Goal: Information Seeking & Learning: Learn about a topic

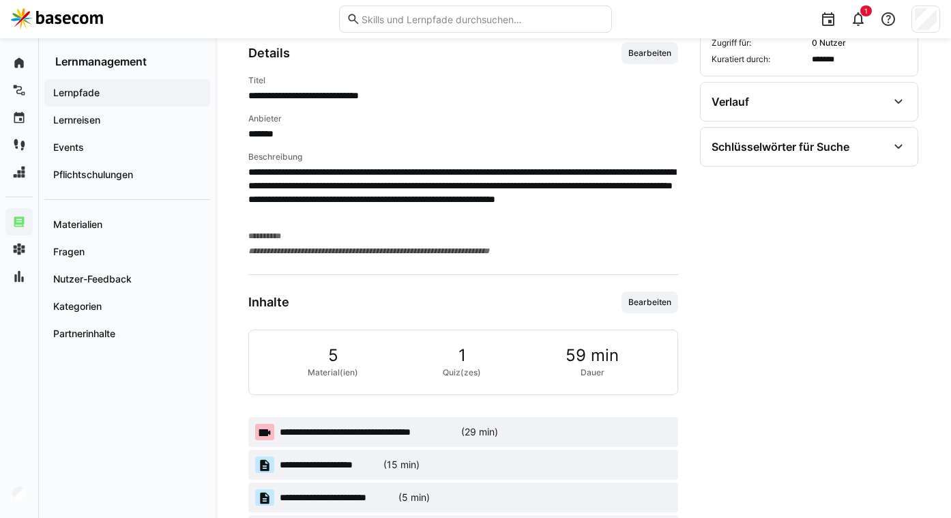
scroll to position [574, 0]
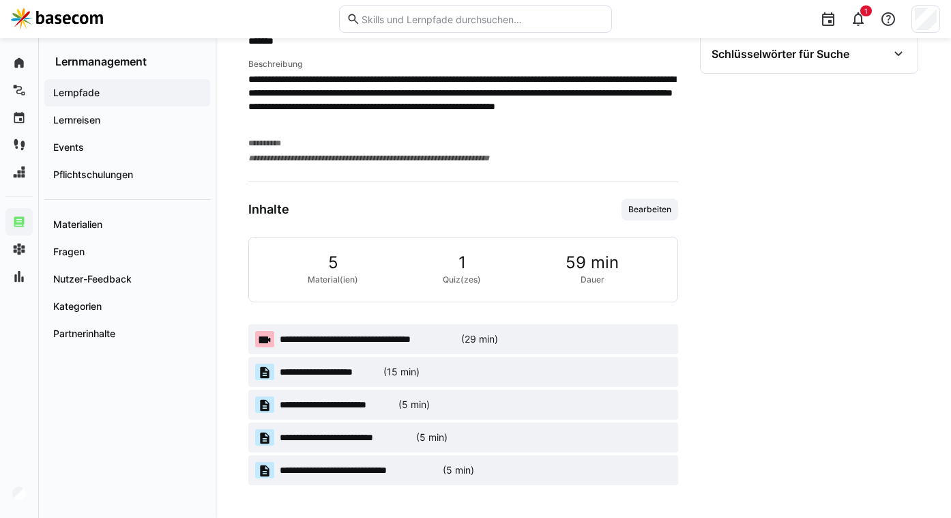
click at [523, 325] on app-material-badge "**********" at bounding box center [463, 339] width 430 height 30
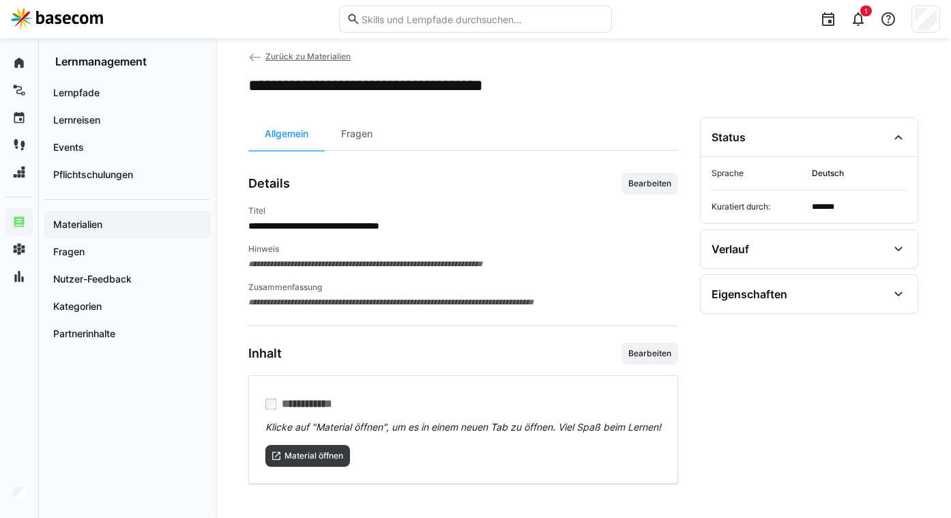
scroll to position [41, 0]
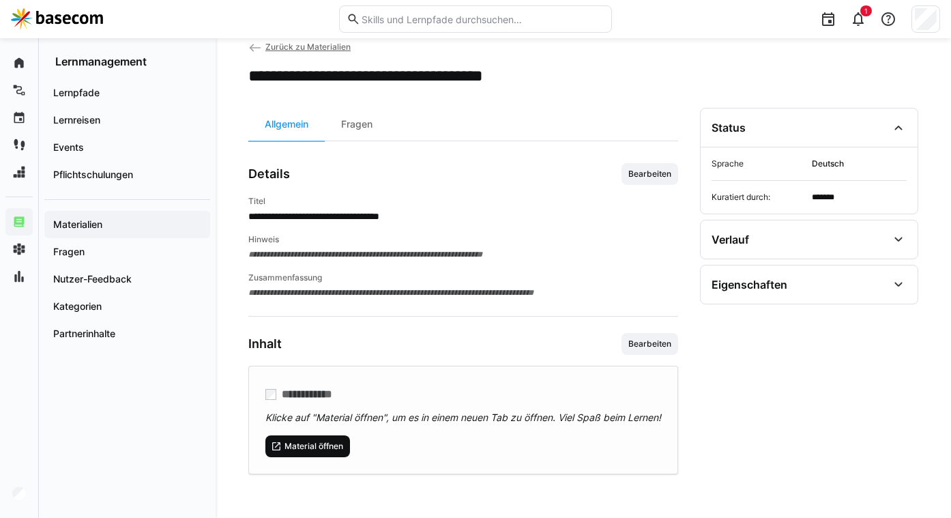
click at [329, 449] on span "Material öffnen" at bounding box center [313, 446] width 61 height 11
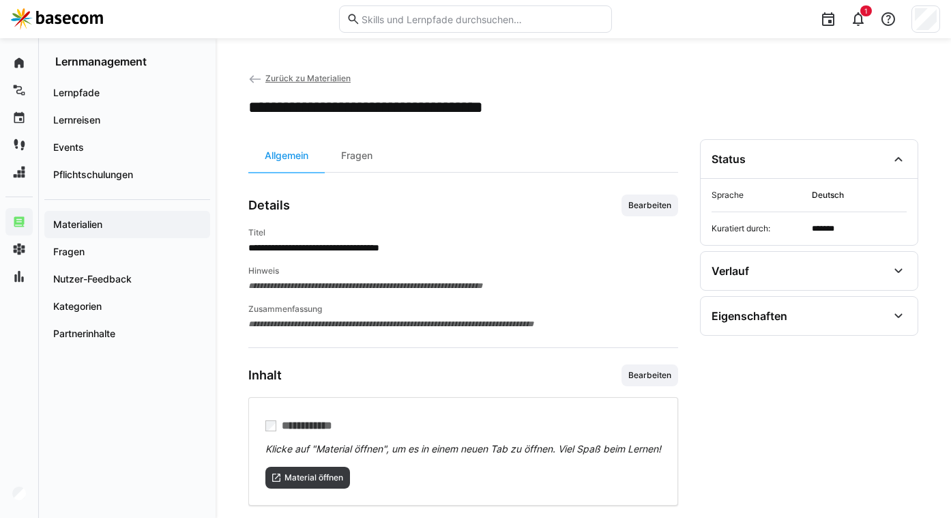
click at [319, 86] on app-details-header "**********" at bounding box center [583, 94] width 670 height 46
click at [304, 75] on span "Zurück zu Materialien" at bounding box center [307, 78] width 85 height 10
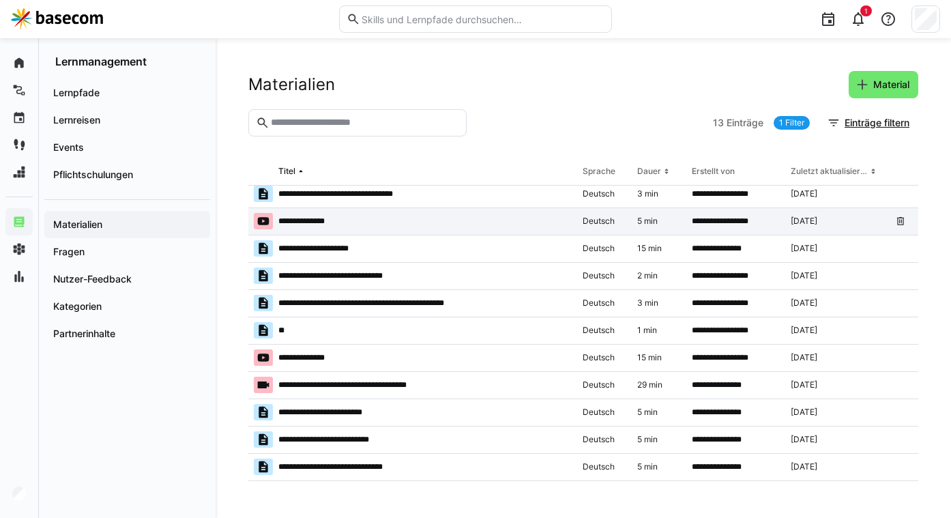
scroll to position [55, 0]
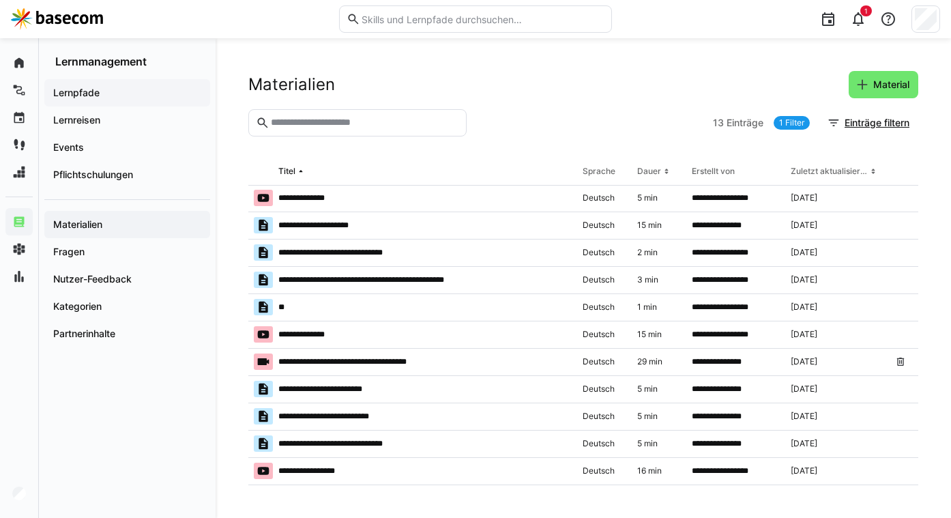
click at [106, 96] on span "Lernpfade" at bounding box center [127, 93] width 152 height 14
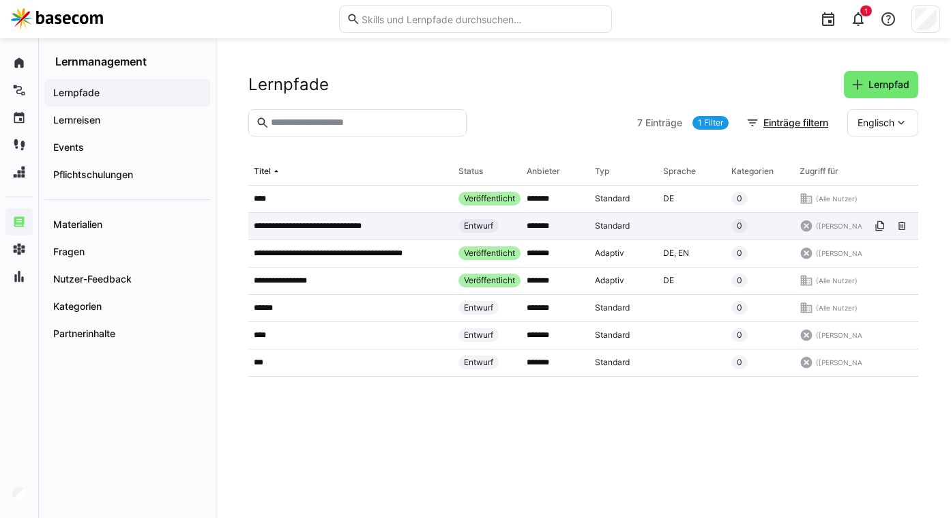
click at [307, 228] on p "**********" at bounding box center [315, 225] width 123 height 11
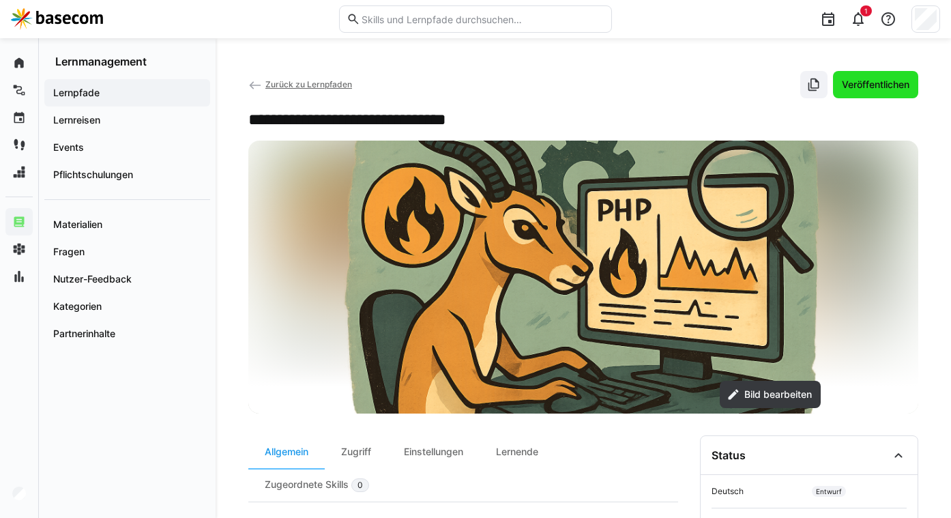
click at [885, 85] on span "Veröffentlichen" at bounding box center [876, 85] width 72 height 14
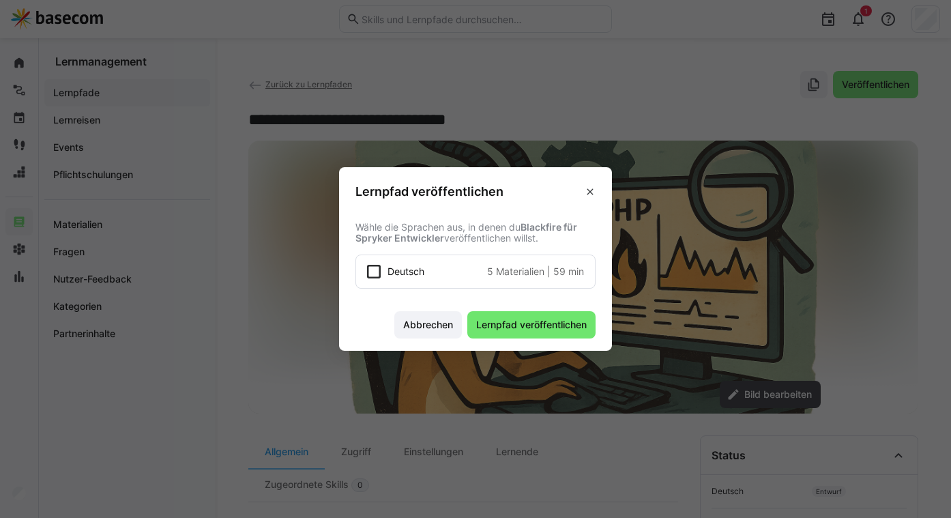
click at [471, 269] on div "Deutsch 5 Materialien | 59 min" at bounding box center [485, 272] width 196 height 14
click at [587, 189] on eds-icon at bounding box center [590, 191] width 11 height 11
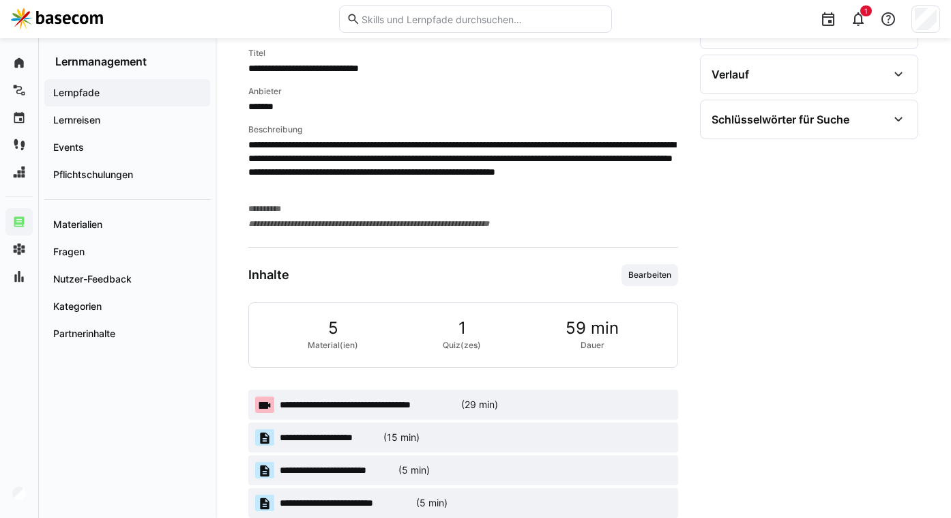
scroll to position [574, 0]
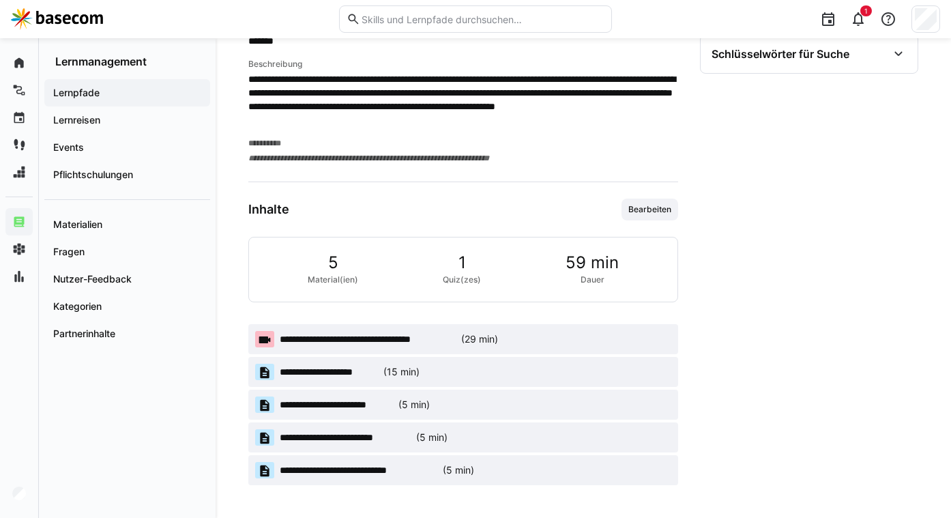
click at [429, 337] on span "**********" at bounding box center [368, 339] width 176 height 14
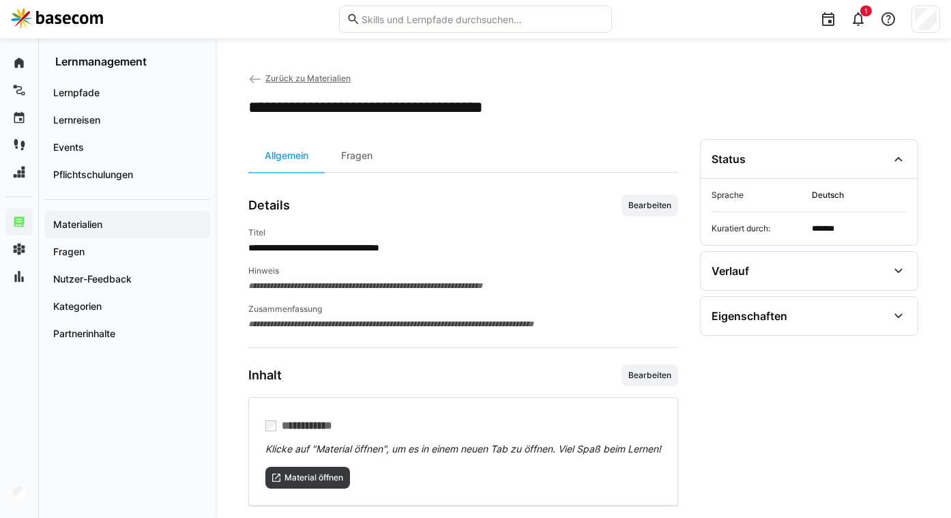
click at [278, 74] on span "Zurück zu Materialien" at bounding box center [307, 78] width 85 height 10
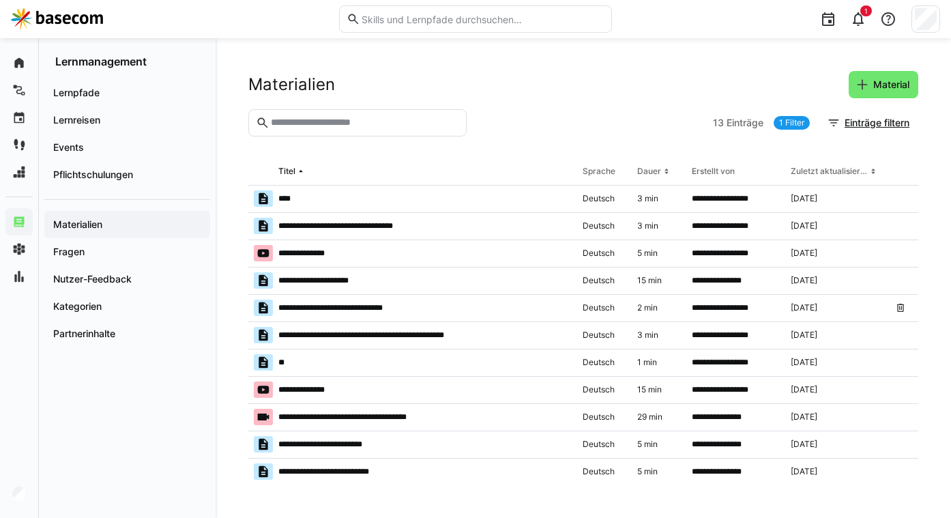
scroll to position [55, 0]
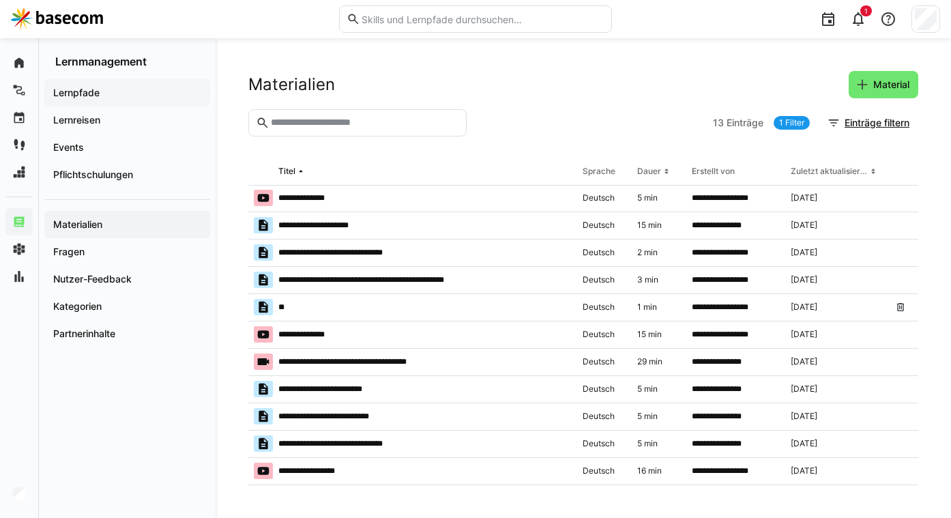
click at [117, 91] on span "Lernpfade" at bounding box center [127, 93] width 152 height 14
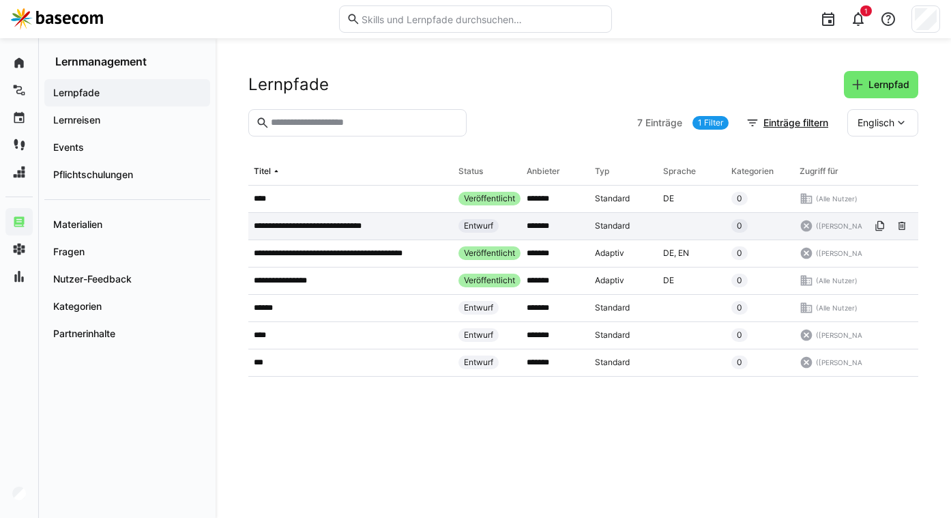
click at [326, 226] on p "**********" at bounding box center [315, 225] width 123 height 11
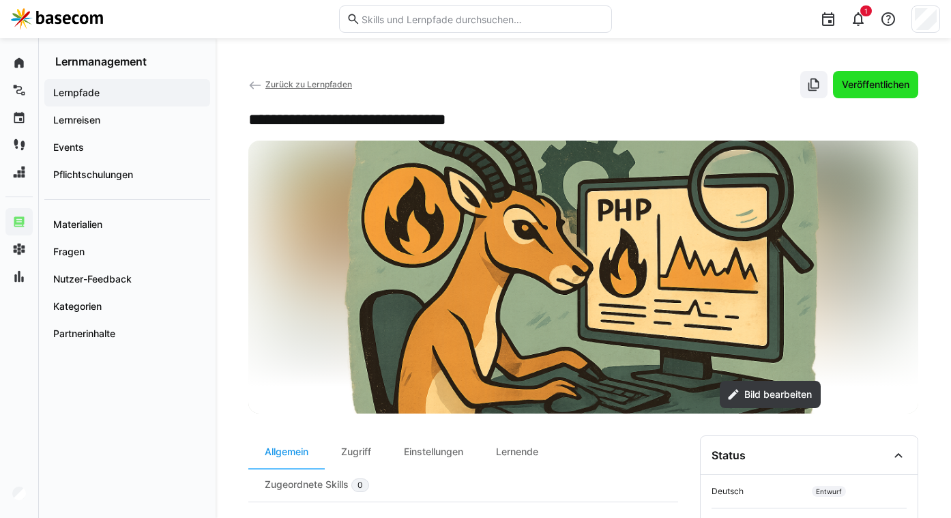
click at [868, 79] on span "Veröffentlichen" at bounding box center [876, 85] width 72 height 14
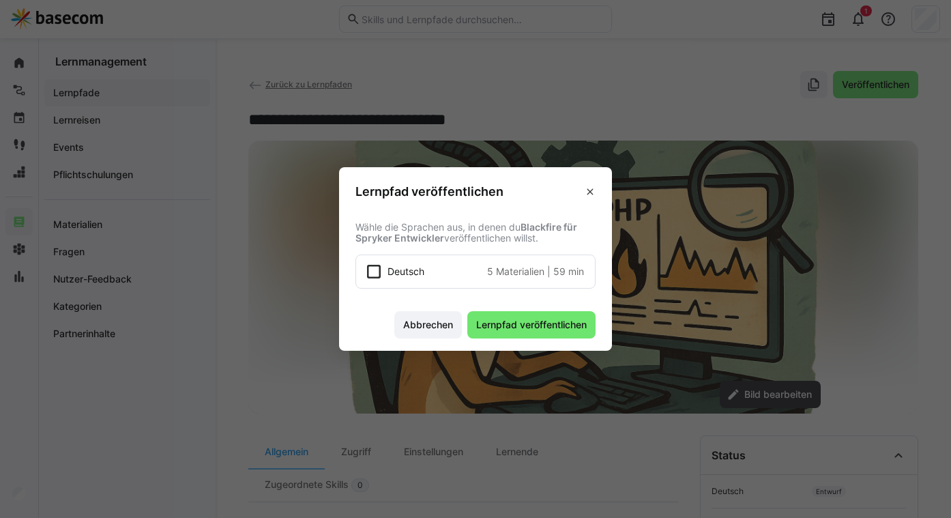
click at [521, 273] on span "5 Materialien" at bounding box center [515, 272] width 57 height 14
click at [511, 326] on span "Lernpfad veröffentlichen" at bounding box center [531, 325] width 115 height 14
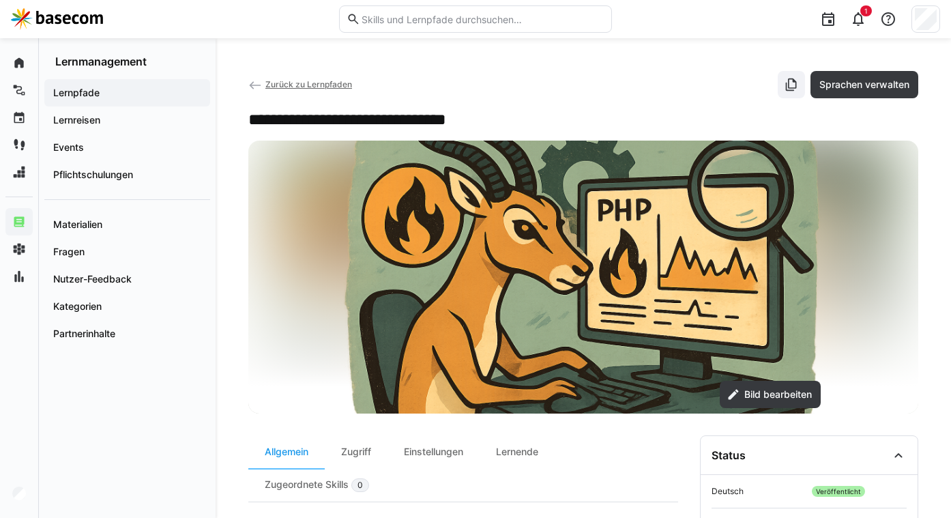
click at [105, 96] on span "Lernpfade" at bounding box center [127, 93] width 152 height 14
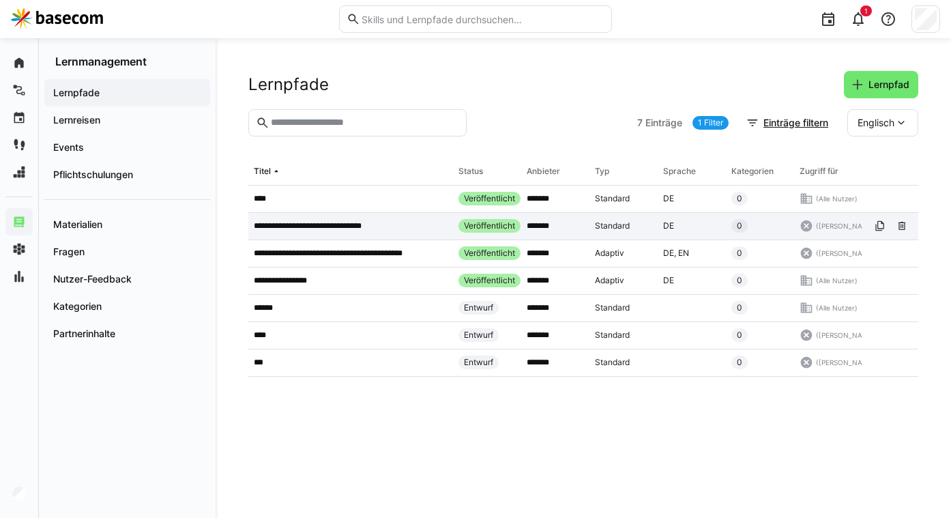
click at [306, 230] on p "**********" at bounding box center [315, 225] width 123 height 11
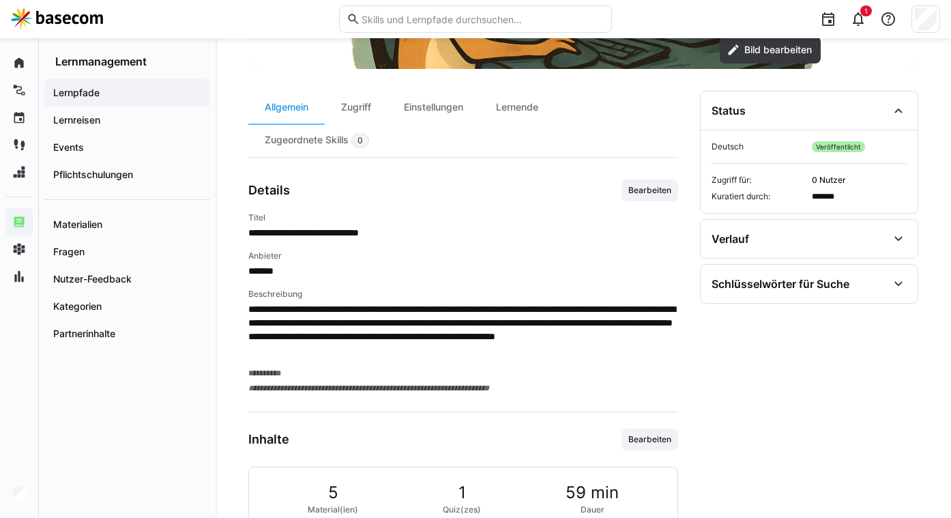
scroll to position [351, 0]
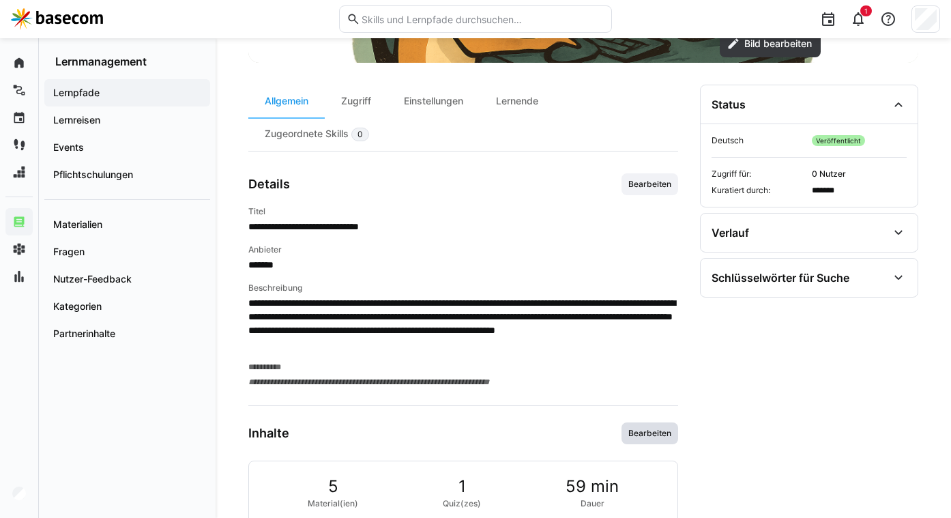
click at [652, 433] on span "Bearbeiten" at bounding box center [650, 433] width 46 height 11
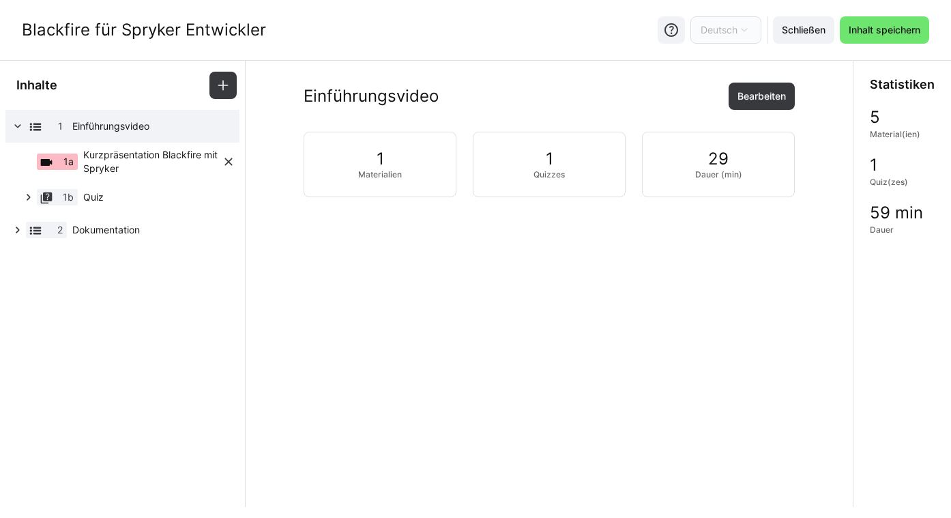
click at [168, 158] on span "Kurzpräsentation Blackfire mit Spryker" at bounding box center [152, 161] width 138 height 27
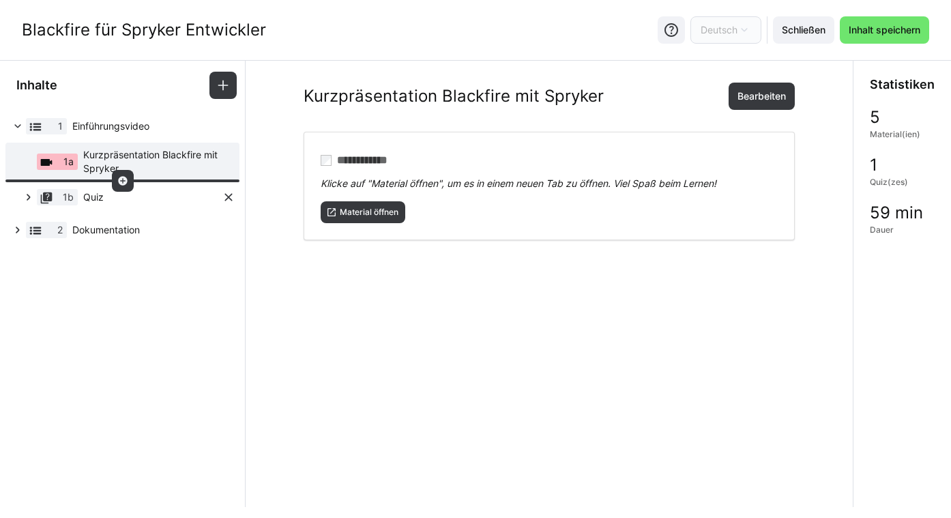
click at [154, 187] on div "1b Quiz" at bounding box center [127, 197] width 223 height 33
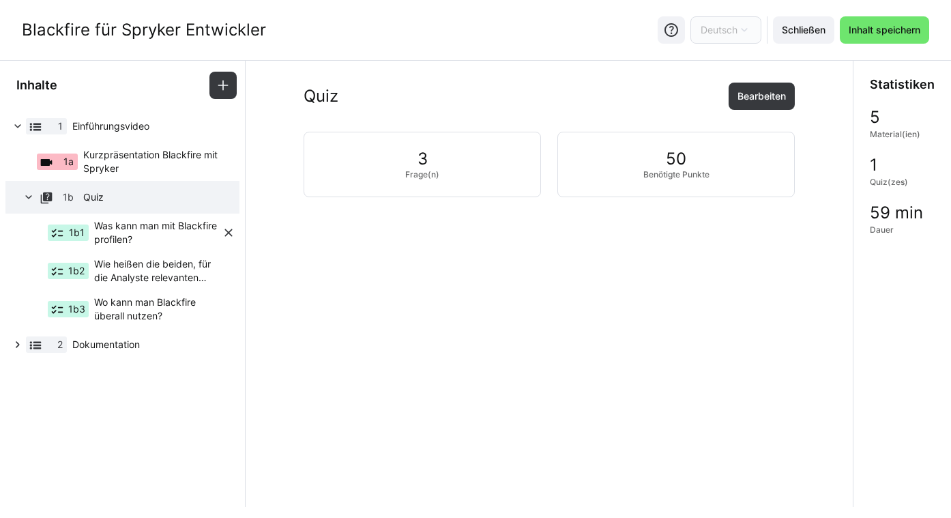
click at [143, 238] on span "Was kann man mit Blackfire profilen?" at bounding box center [158, 232] width 128 height 27
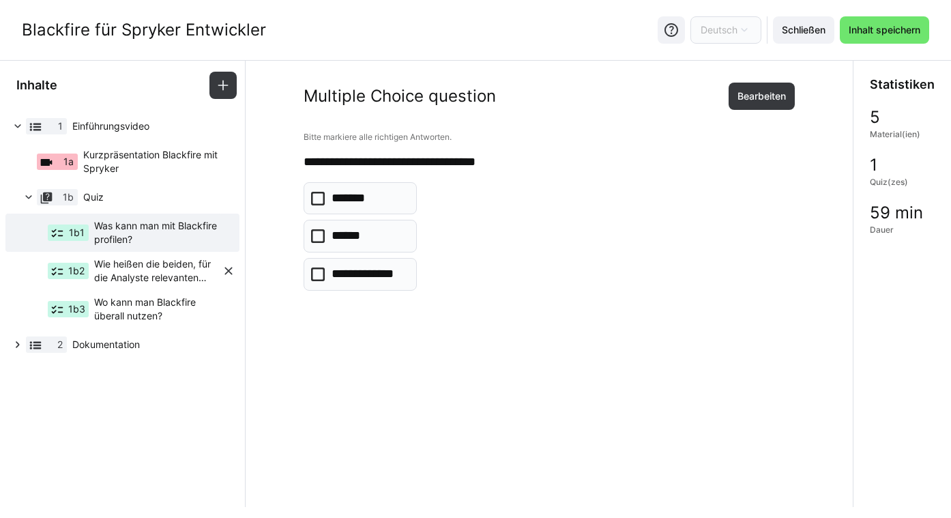
click at [147, 263] on span "Wie heißen die beiden, für die Analyste relevanten Ansichten?" at bounding box center [158, 270] width 128 height 27
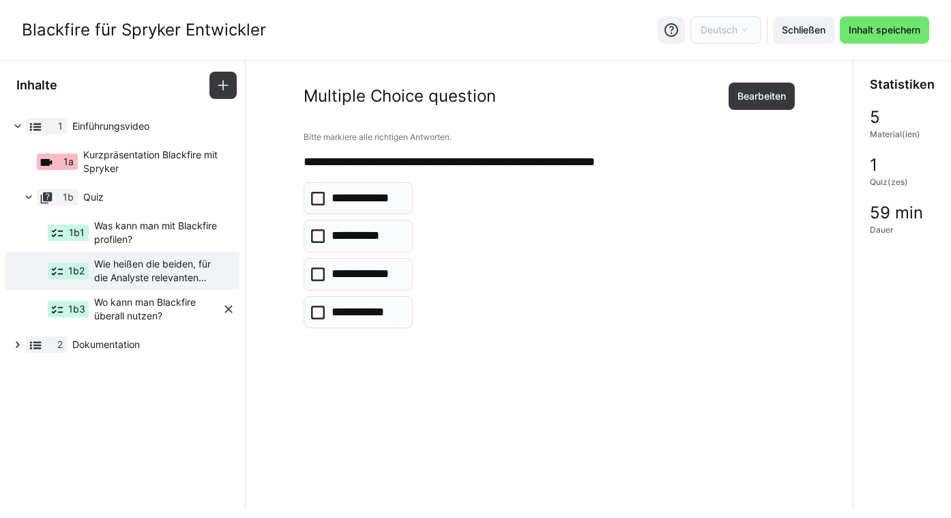
click at [147, 303] on span "Wo kann man Blackfire überall nutzen?" at bounding box center [158, 308] width 128 height 27
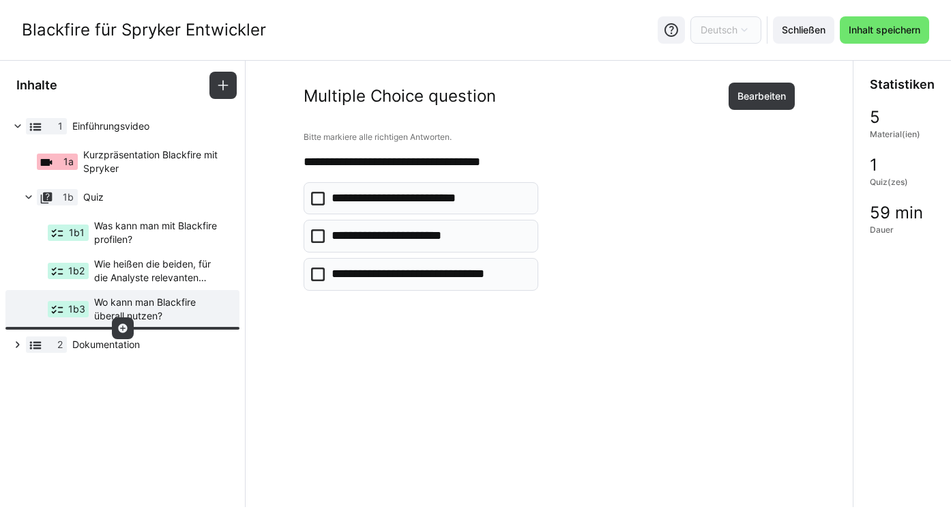
click at [137, 330] on div at bounding box center [122, 328] width 234 height 7
click at [141, 338] on span "Dokumentation" at bounding box center [146, 345] width 149 height 14
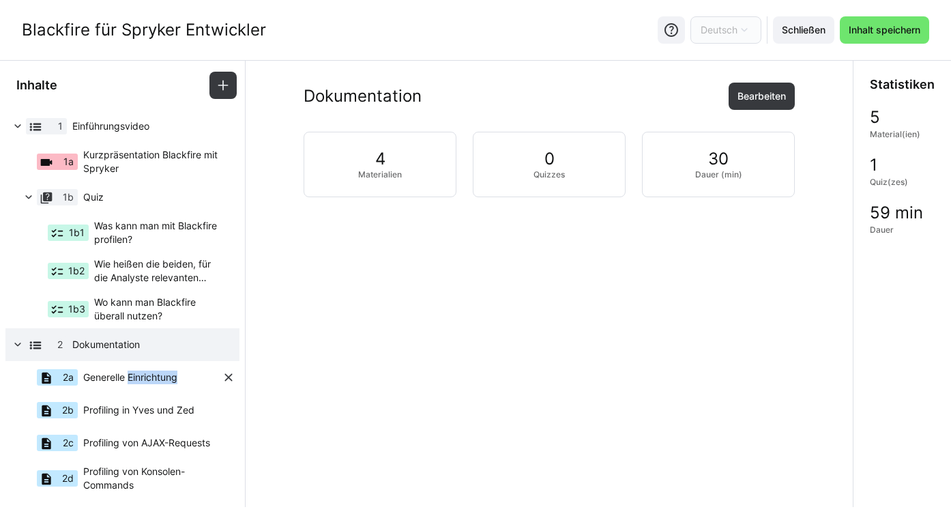
click at [113, 379] on span "Generelle Einrichtung" at bounding box center [130, 377] width 94 height 14
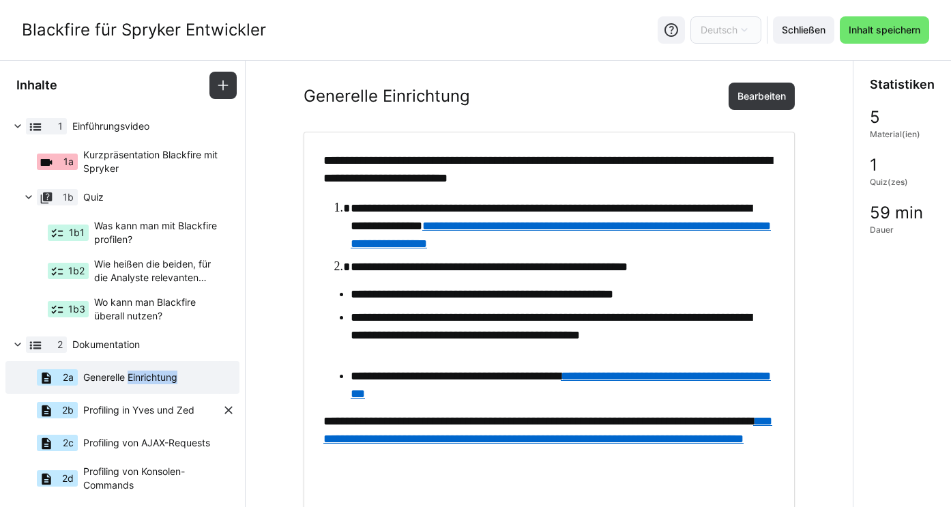
click at [123, 403] on span "Profiling in Yves und Zed" at bounding box center [138, 410] width 111 height 14
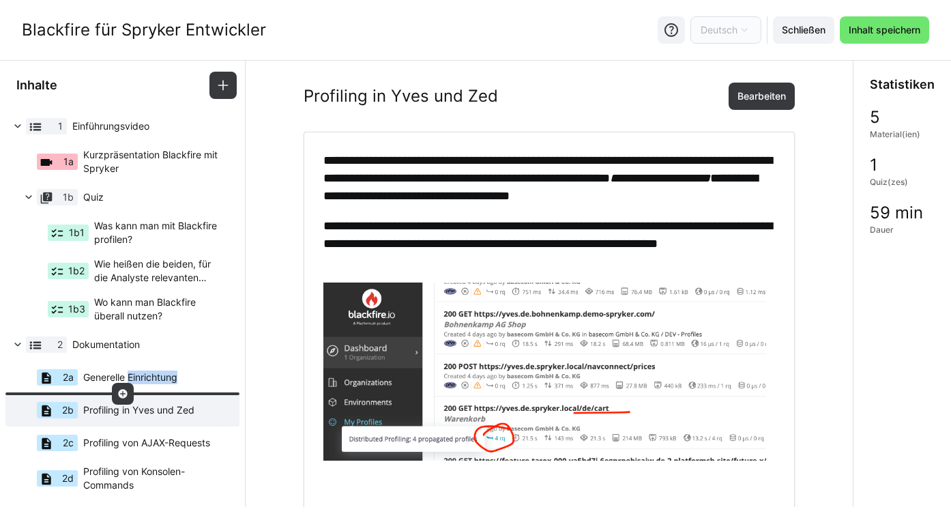
click at [122, 383] on div at bounding box center [123, 394] width 22 height 22
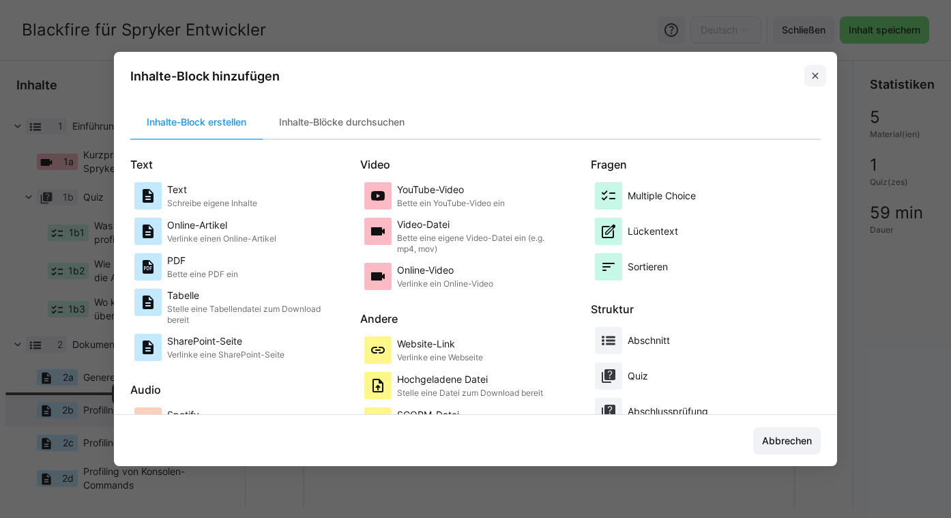
click at [814, 70] on span at bounding box center [815, 76] width 22 height 22
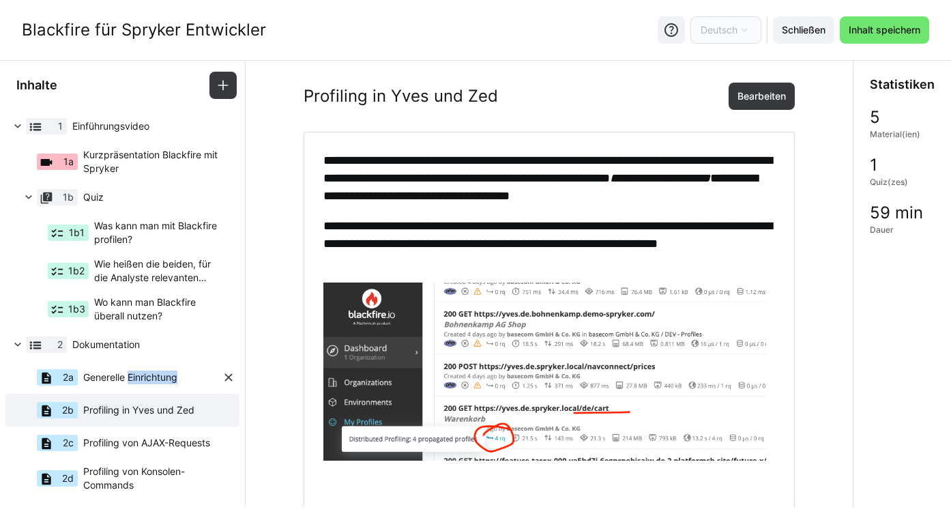
click at [99, 375] on span "Generelle Einrichtung" at bounding box center [130, 377] width 94 height 14
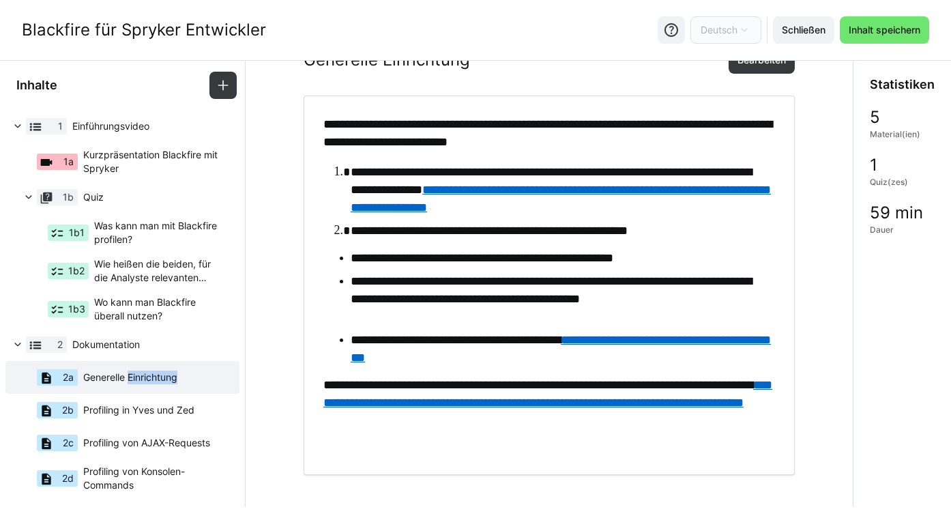
scroll to position [7, 0]
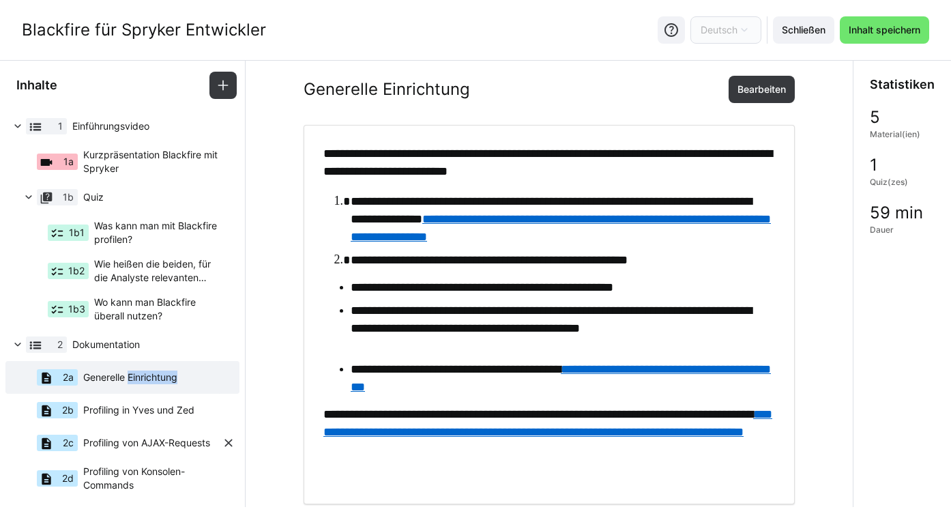
click at [95, 441] on span "Profiling von AJAX-Requests" at bounding box center [146, 443] width 127 height 14
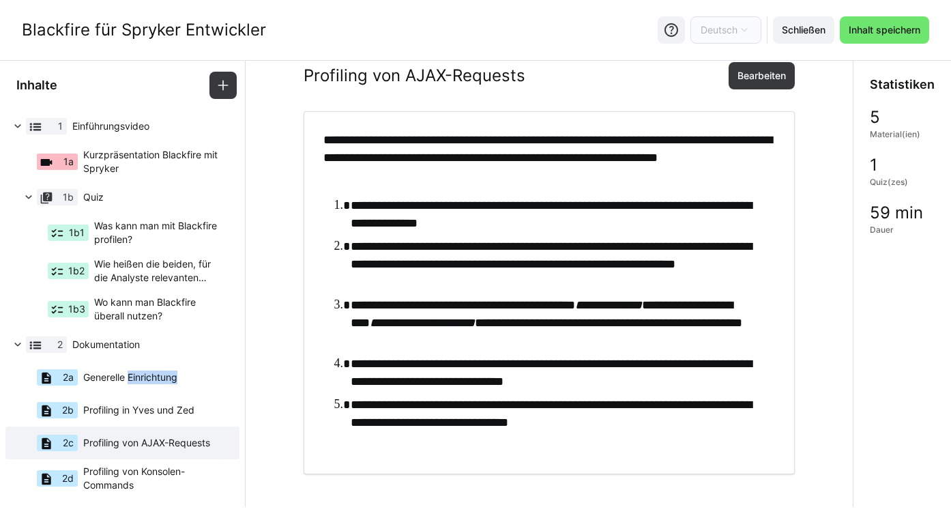
scroll to position [5, 0]
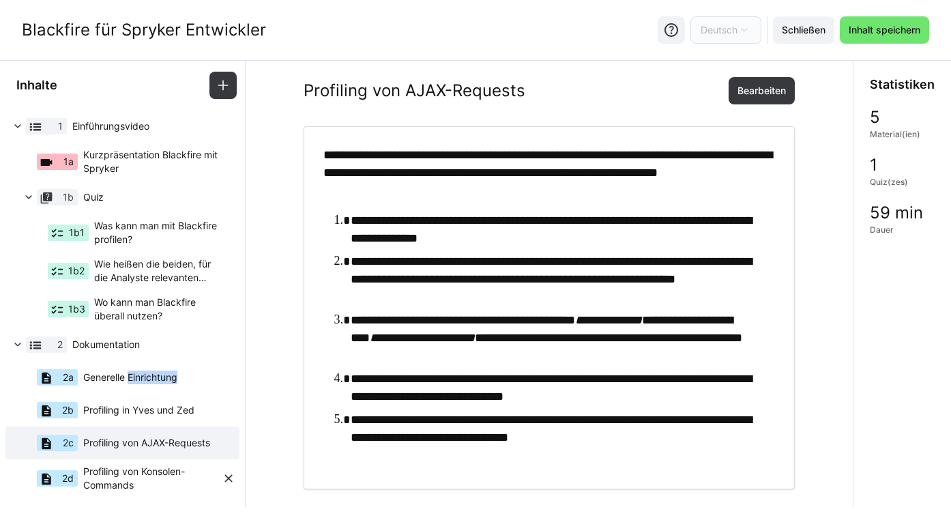
click at [97, 471] on span "Profiling von Konsolen-Commands" at bounding box center [152, 478] width 138 height 27
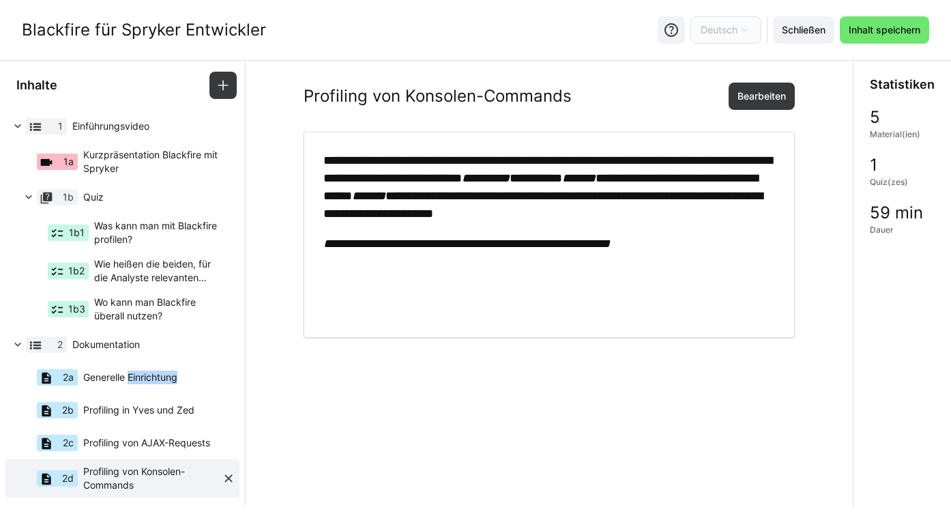
scroll to position [7, 0]
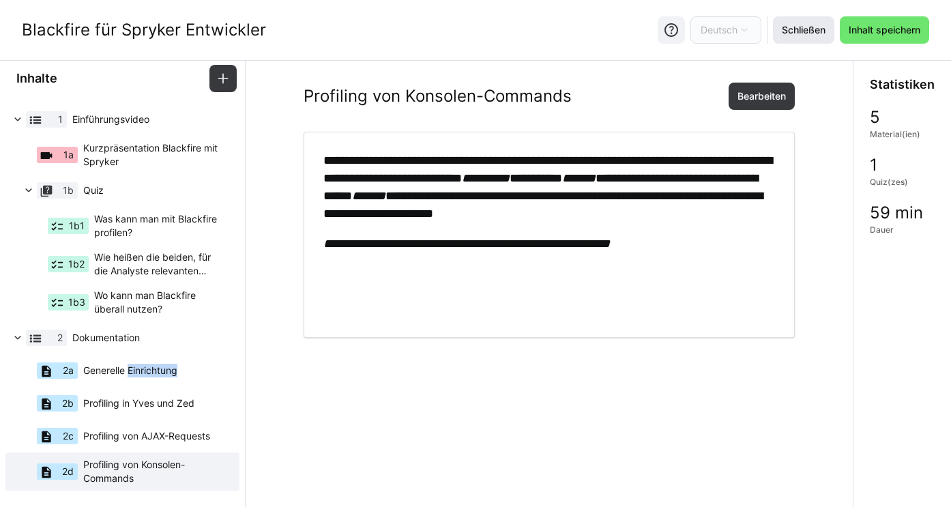
click at [810, 31] on span "Schließen" at bounding box center [804, 30] width 48 height 14
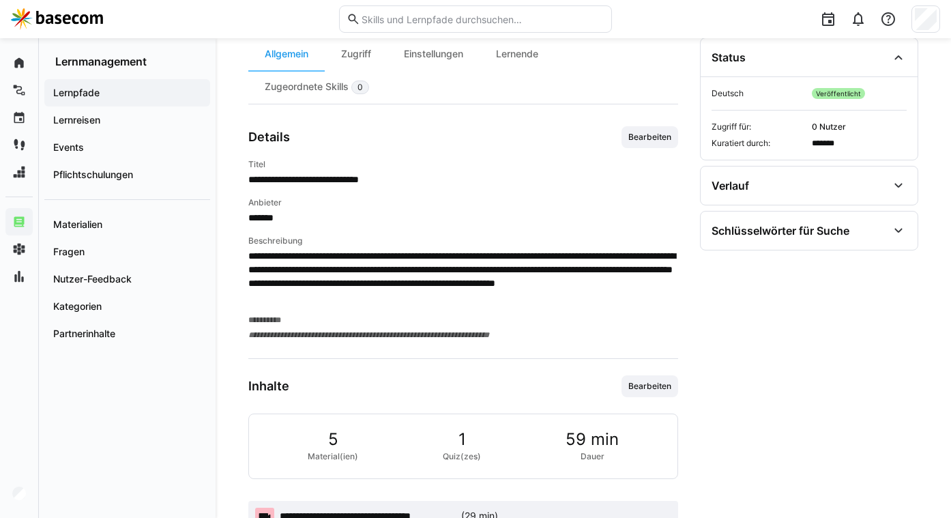
scroll to position [171, 0]
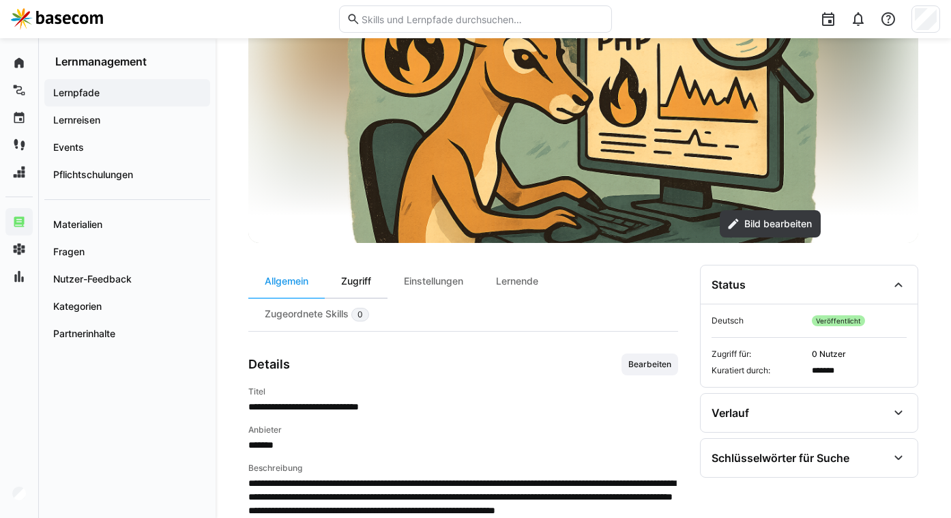
click at [351, 273] on div "Zugriff" at bounding box center [356, 281] width 63 height 33
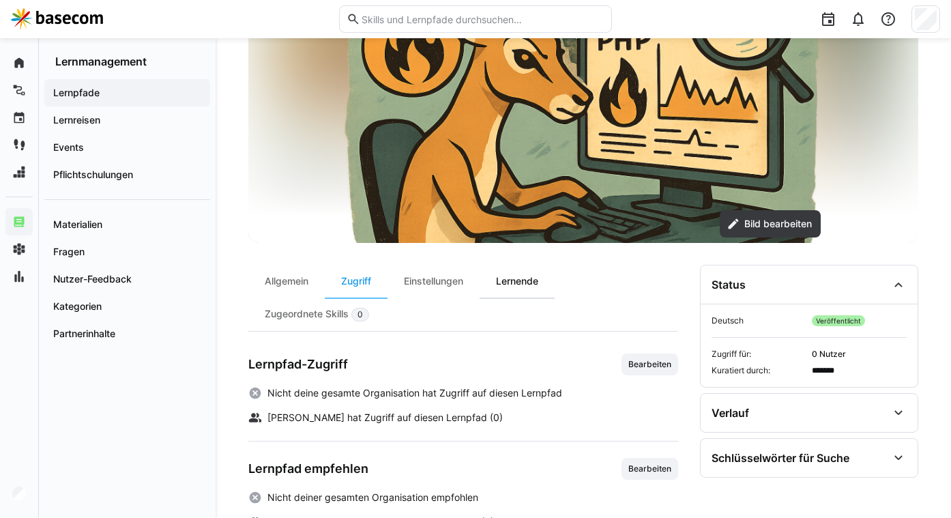
click at [505, 275] on div "Lernende" at bounding box center [517, 281] width 75 height 33
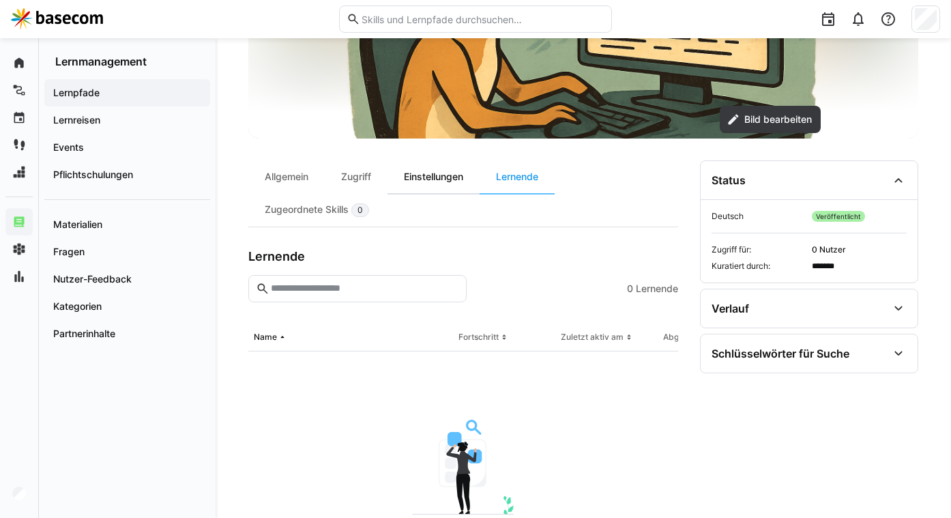
scroll to position [286, 0]
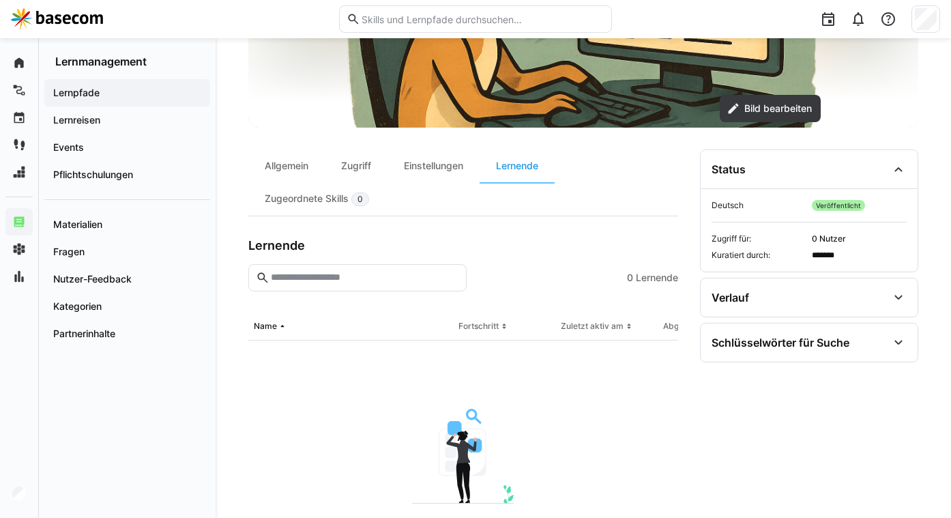
click at [392, 279] on input "text" at bounding box center [364, 277] width 190 height 12
type input "*"
type input "***"
click at [104, 90] on span "Lernpfade" at bounding box center [127, 93] width 152 height 14
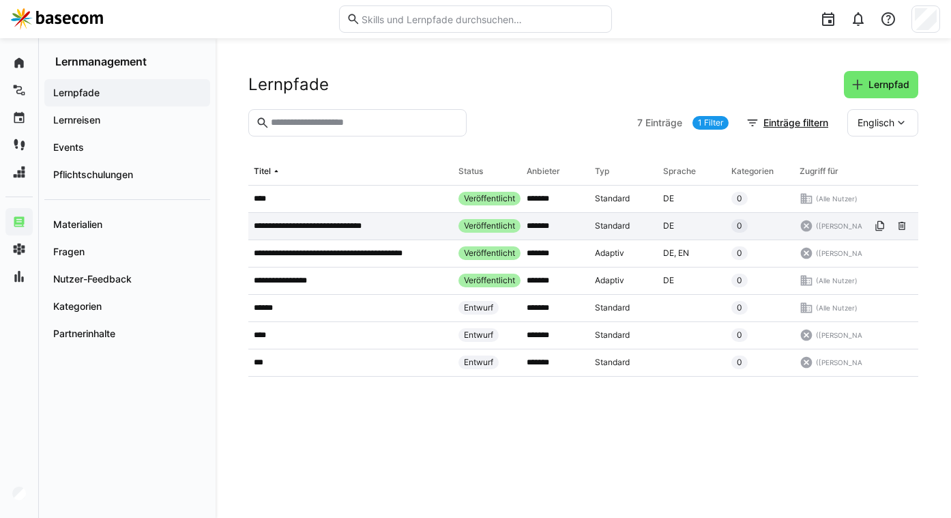
drag, startPoint x: 809, startPoint y: 224, endPoint x: 827, endPoint y: 224, distance: 17.7
click at [827, 224] on div "([PERSON_NAME])" at bounding box center [838, 226] width 78 height 14
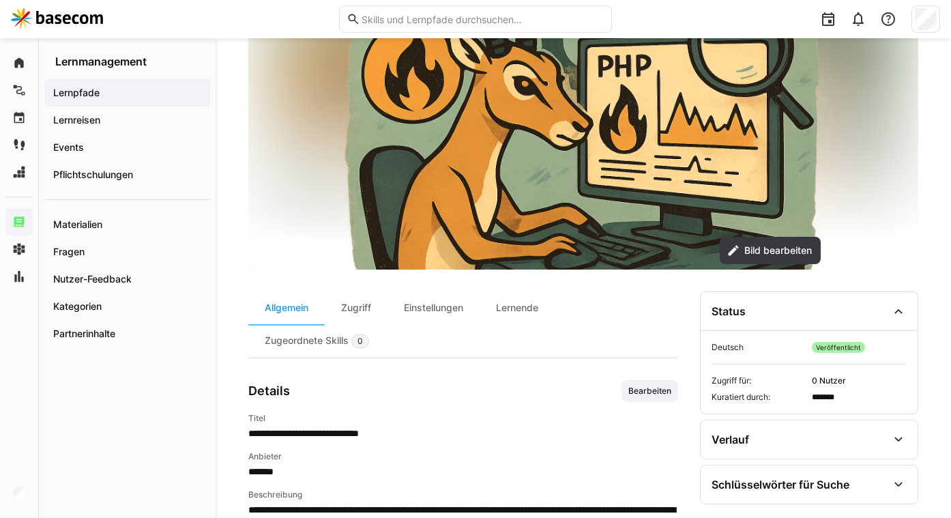
scroll to position [55, 0]
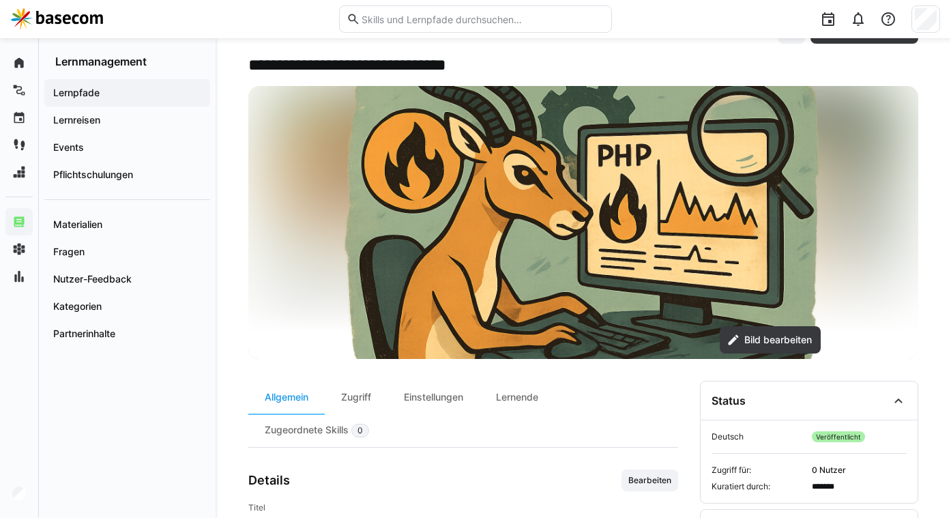
click at [0, 0] on app-navigation-label "Lernmanagement" at bounding box center [0, 0] width 0 height 0
click at [58, 33] on div at bounding box center [475, 19] width 929 height 38
click at [55, 23] on img at bounding box center [57, 19] width 92 height 22
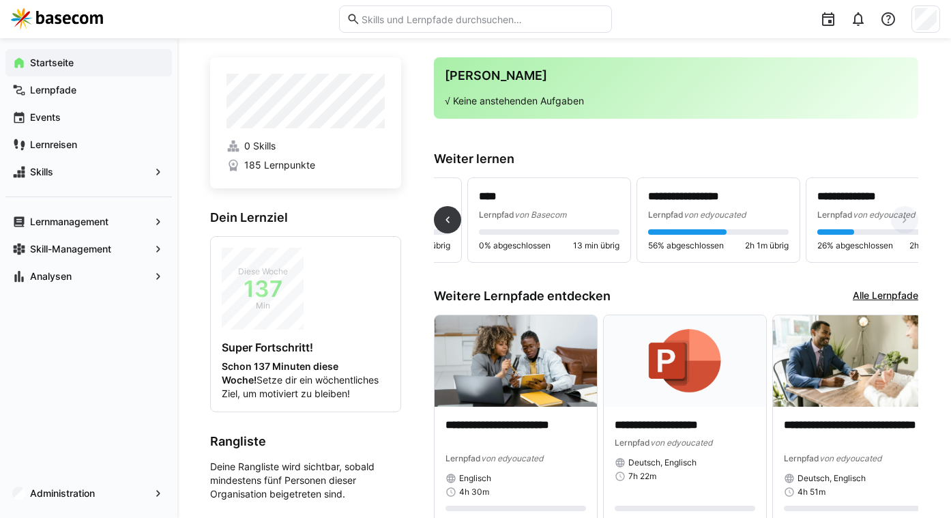
scroll to position [0, 356]
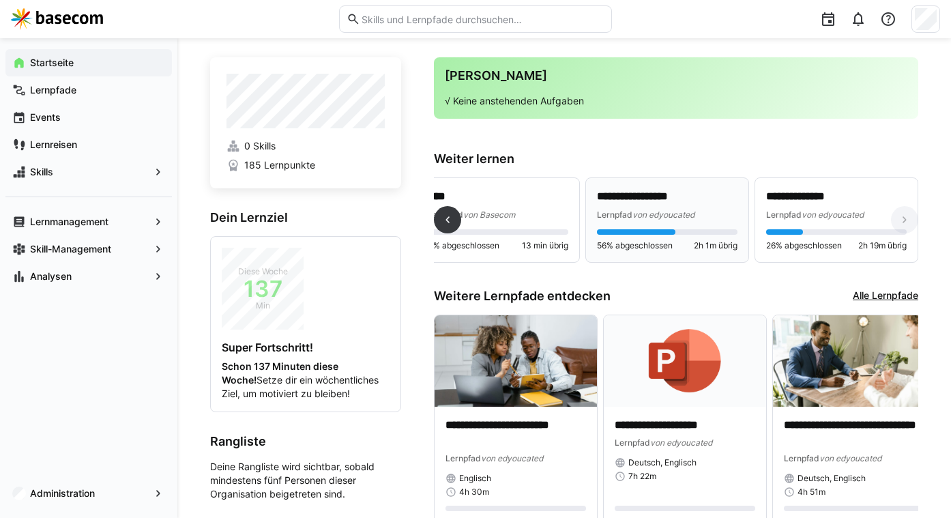
click at [662, 237] on div "56% abgeschlossen 2h 1m übrig" at bounding box center [667, 240] width 141 height 22
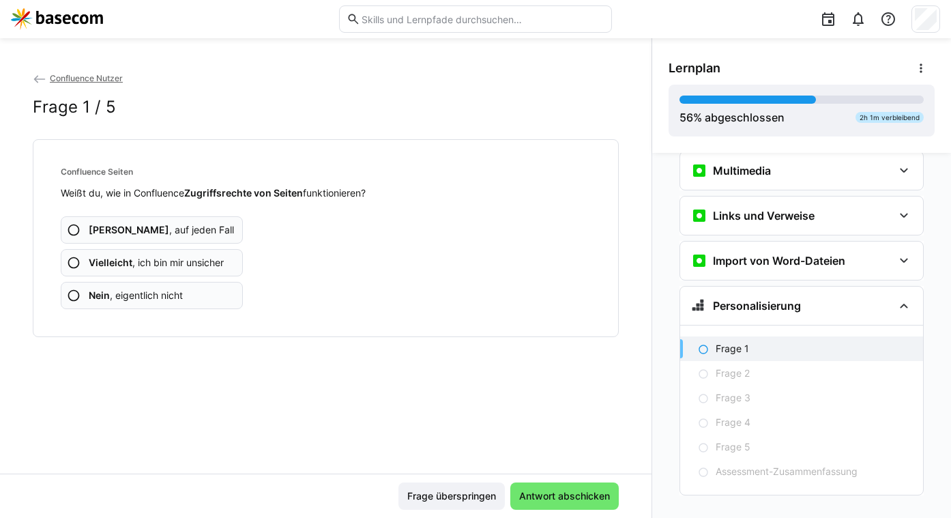
scroll to position [902, 0]
click at [143, 296] on span "Nein , eigentlich nicht" at bounding box center [136, 296] width 94 height 14
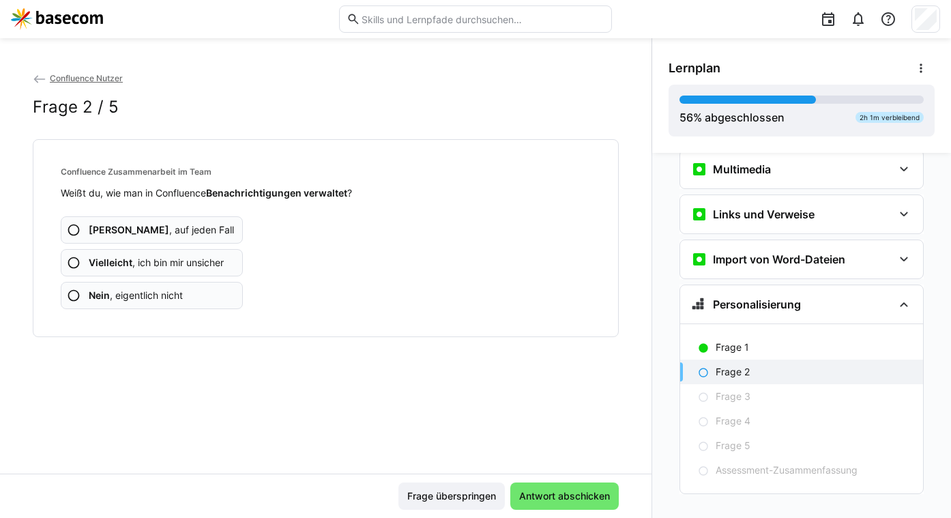
click at [190, 264] on span "Vielleicht , ich bin mir unsicher" at bounding box center [156, 263] width 135 height 14
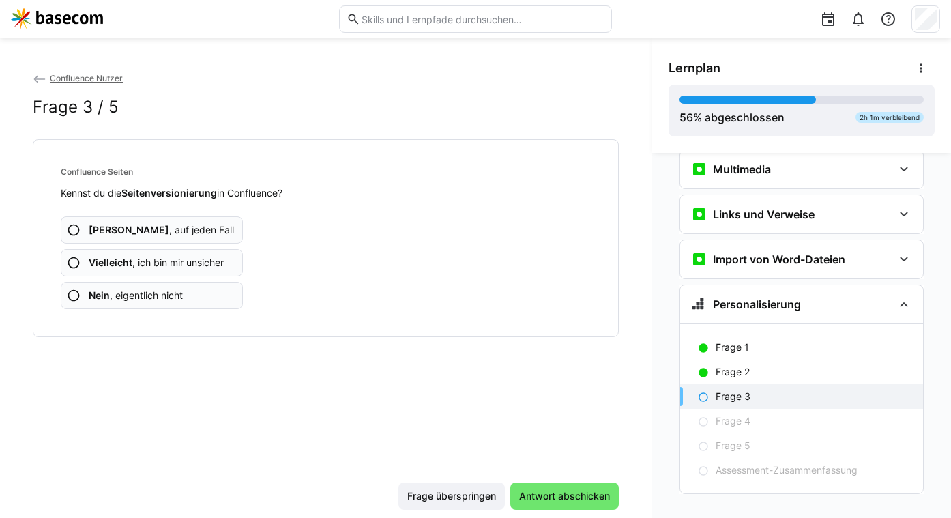
click at [166, 284] on app-assessment-question-radio "Nein , eigentlich nicht" at bounding box center [152, 295] width 182 height 27
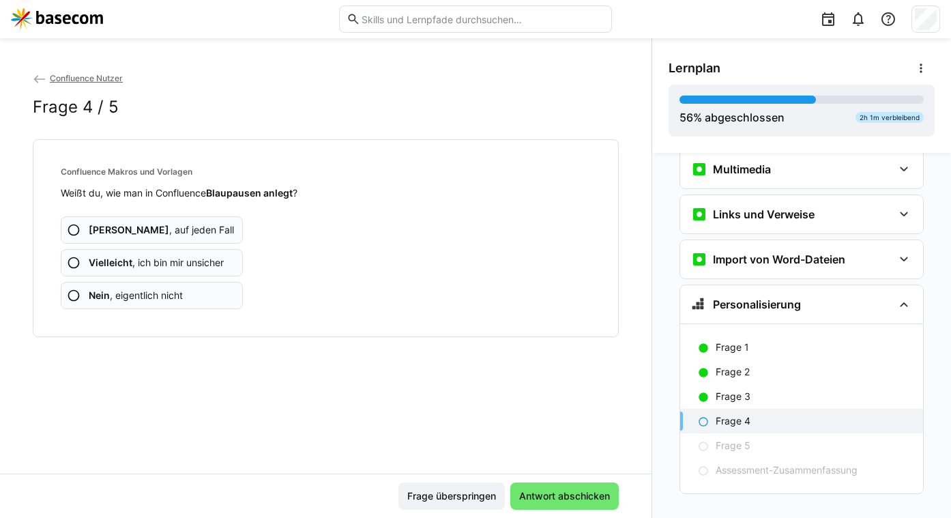
click at [168, 293] on span "Nein , eigentlich nicht" at bounding box center [136, 296] width 94 height 14
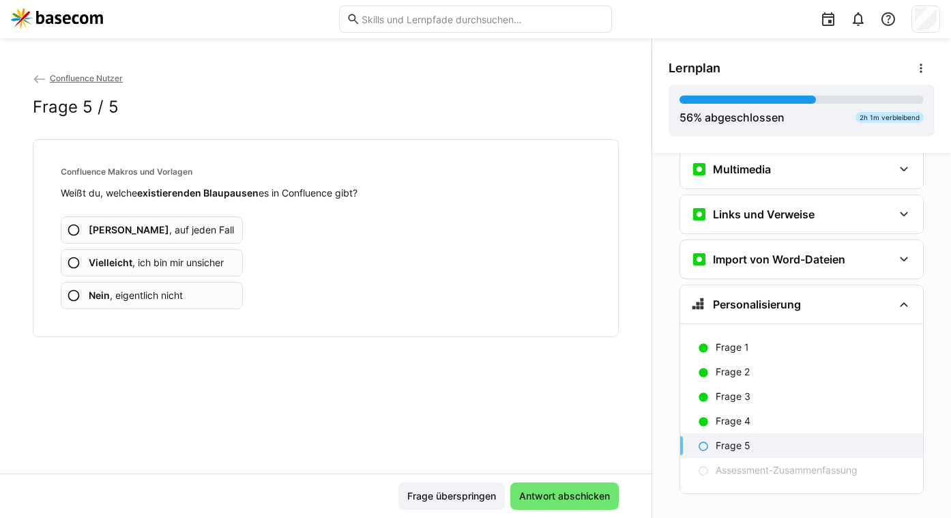
click at [168, 293] on span "Nein , eigentlich nicht" at bounding box center [136, 296] width 94 height 14
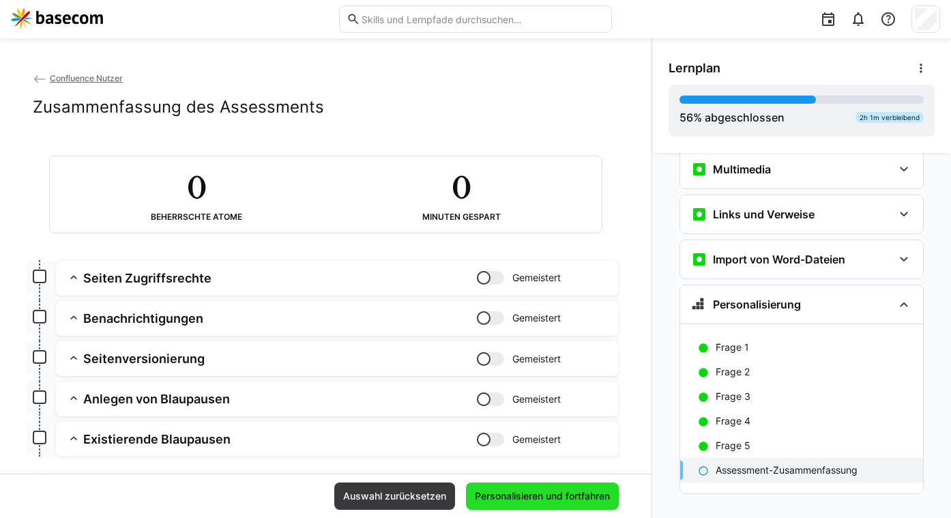
click at [515, 490] on span "Personalisieren und fortfahren" at bounding box center [542, 496] width 139 height 14
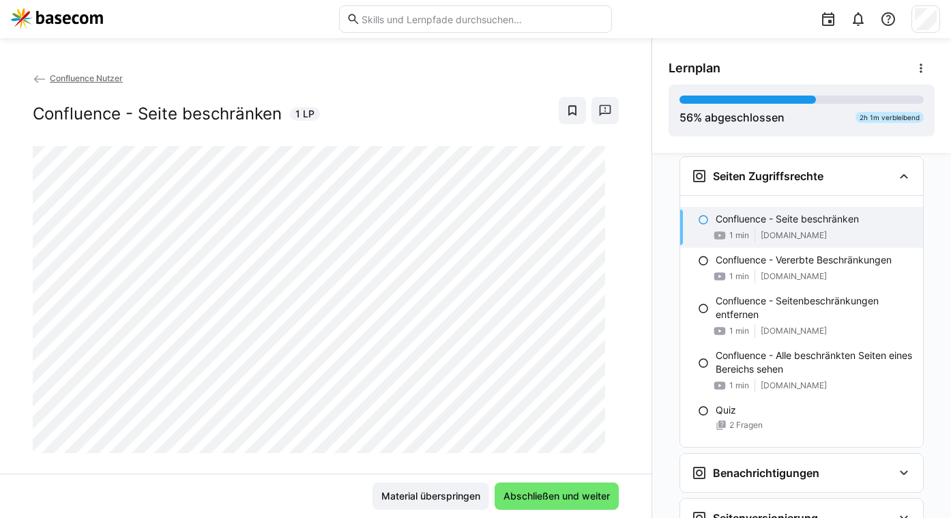
scroll to position [1079, 0]
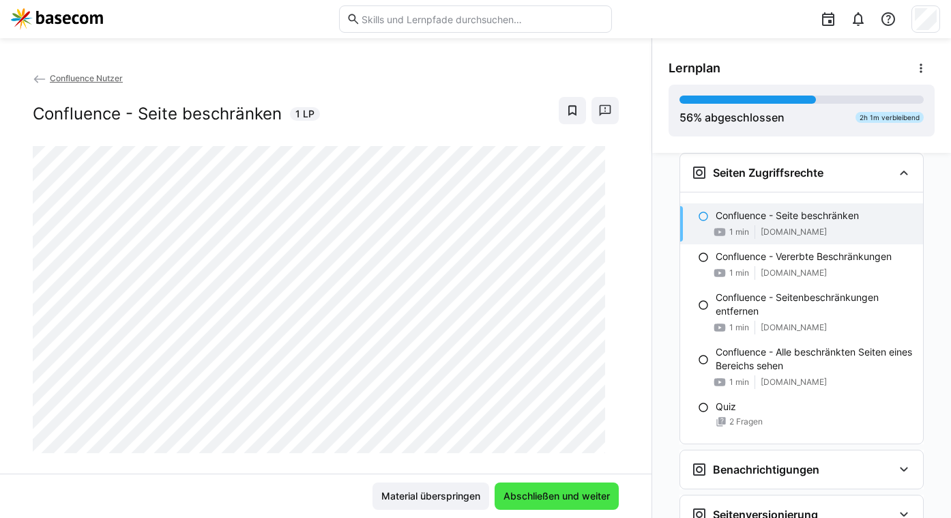
click at [508, 493] on span "Abschließen und weiter" at bounding box center [556, 496] width 111 height 14
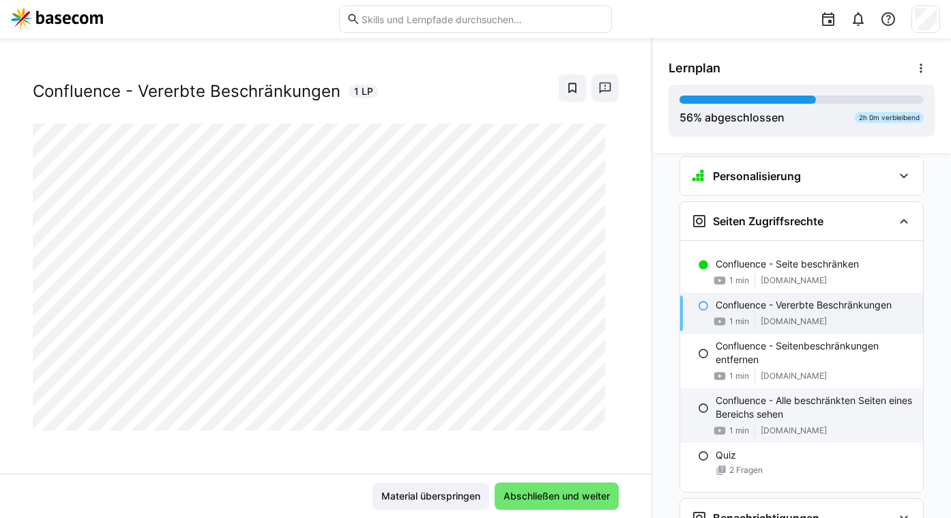
scroll to position [999, 0]
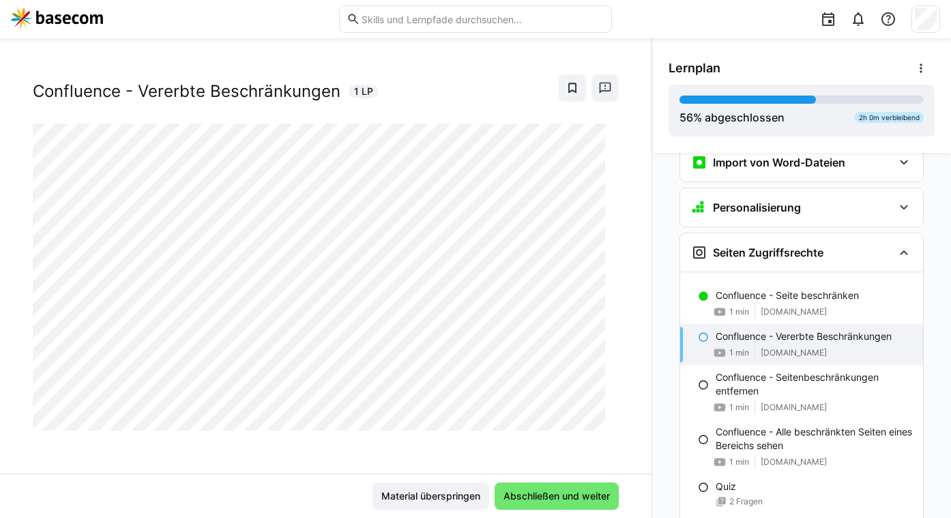
click at [70, 26] on img at bounding box center [57, 19] width 92 height 22
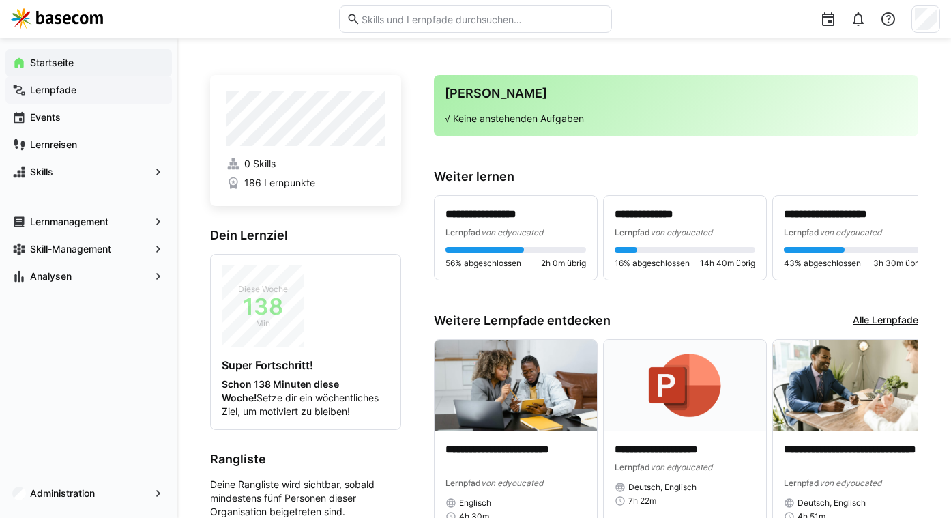
click at [87, 89] on span "Lernpfade" at bounding box center [96, 90] width 137 height 14
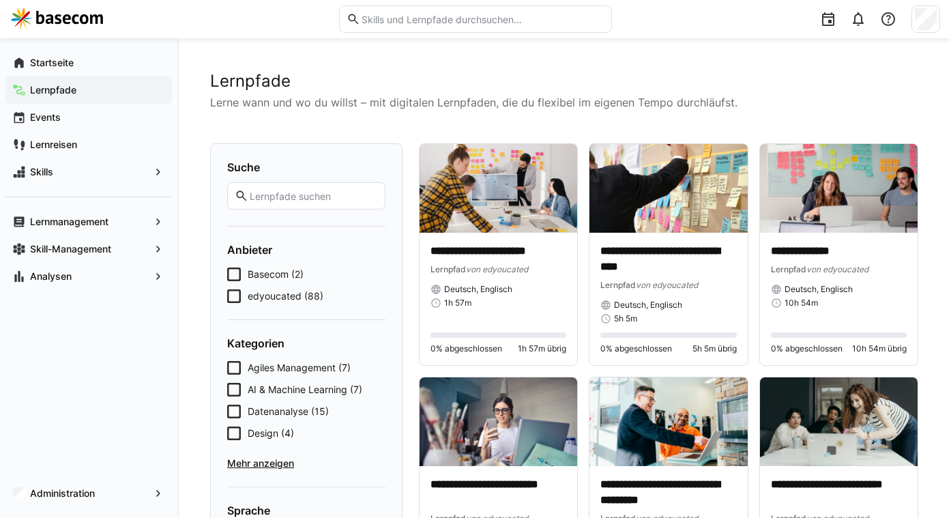
click at [279, 274] on span "Basecom (2)" at bounding box center [276, 274] width 56 height 14
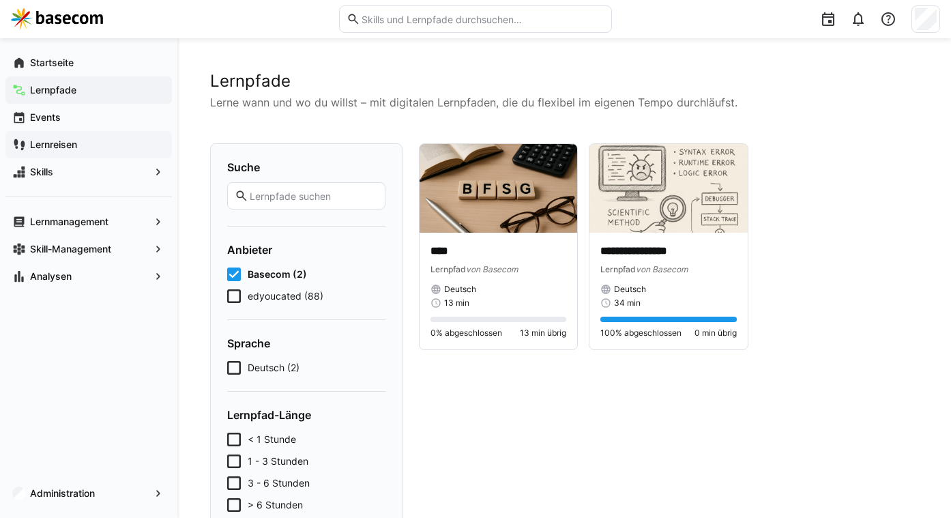
click at [0, 0] on app-navigation-label "Lernreisen" at bounding box center [0, 0] width 0 height 0
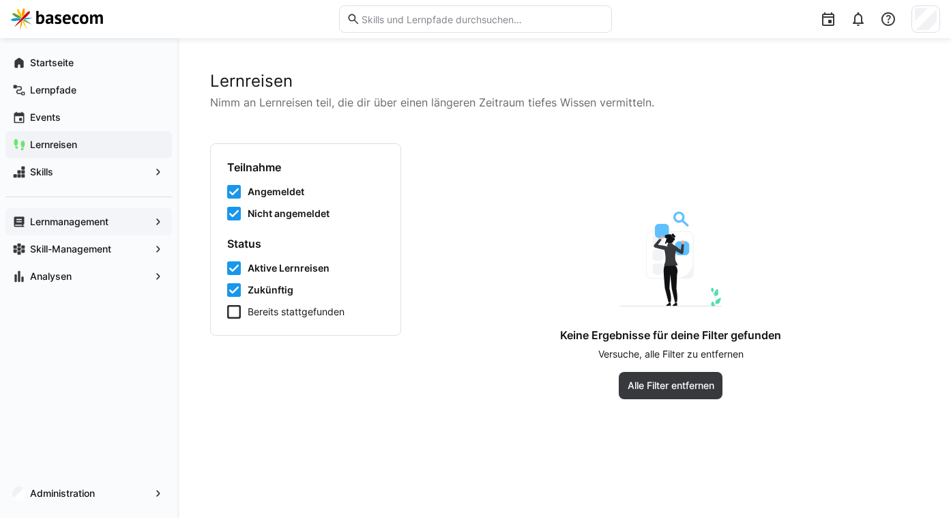
click at [68, 211] on div "Lernmanagement" at bounding box center [88, 221] width 166 height 27
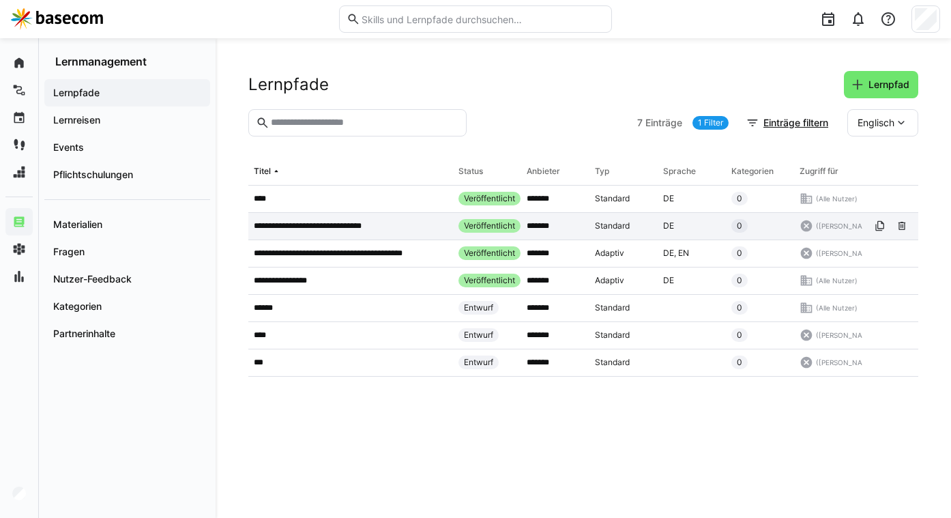
click at [377, 231] on app-table-first-column "**********" at bounding box center [351, 225] width 194 height 11
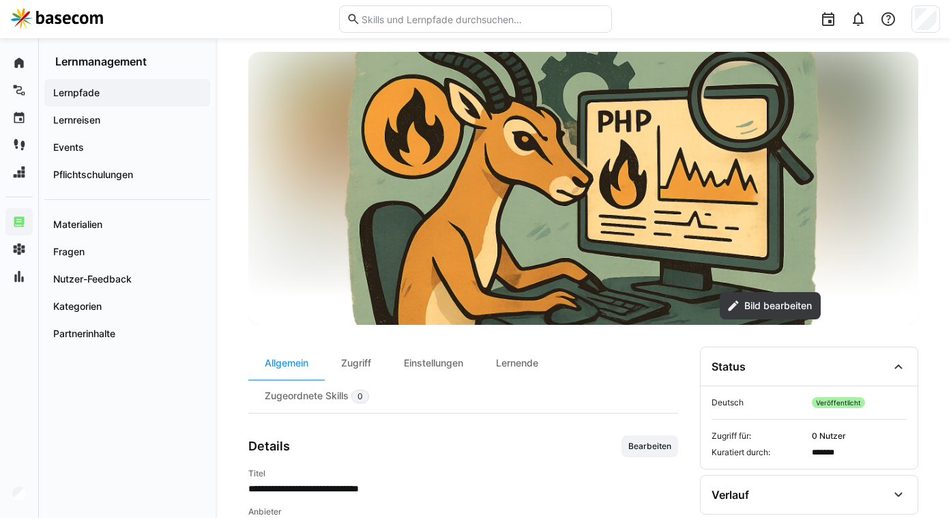
scroll to position [143, 0]
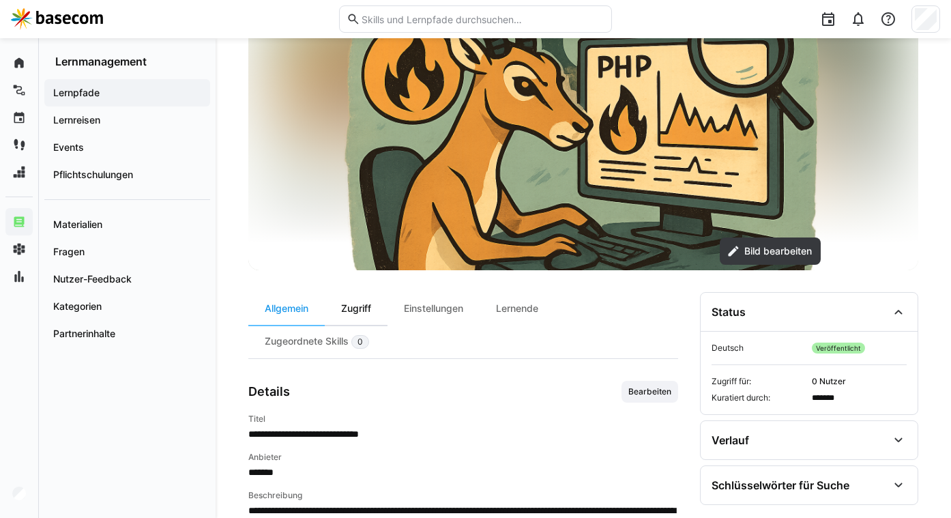
click at [379, 313] on div "Zugriff" at bounding box center [356, 308] width 63 height 33
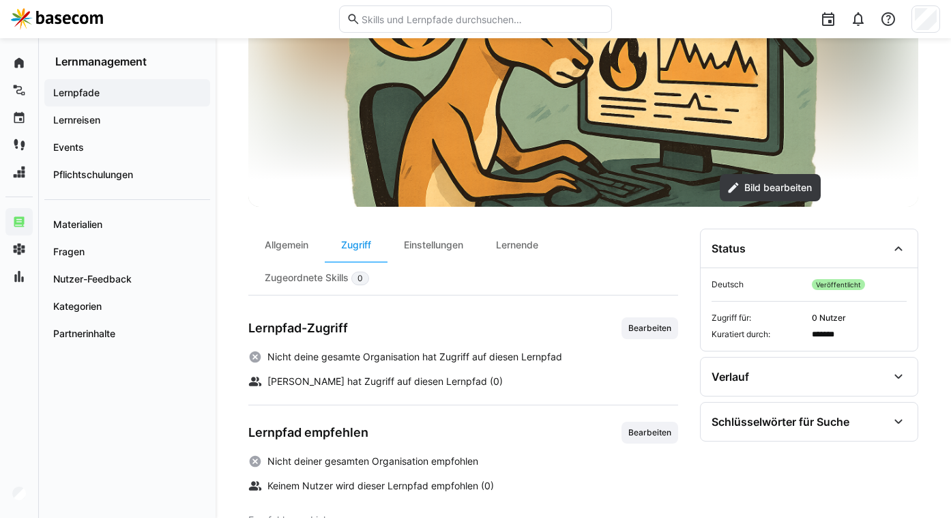
scroll to position [213, 0]
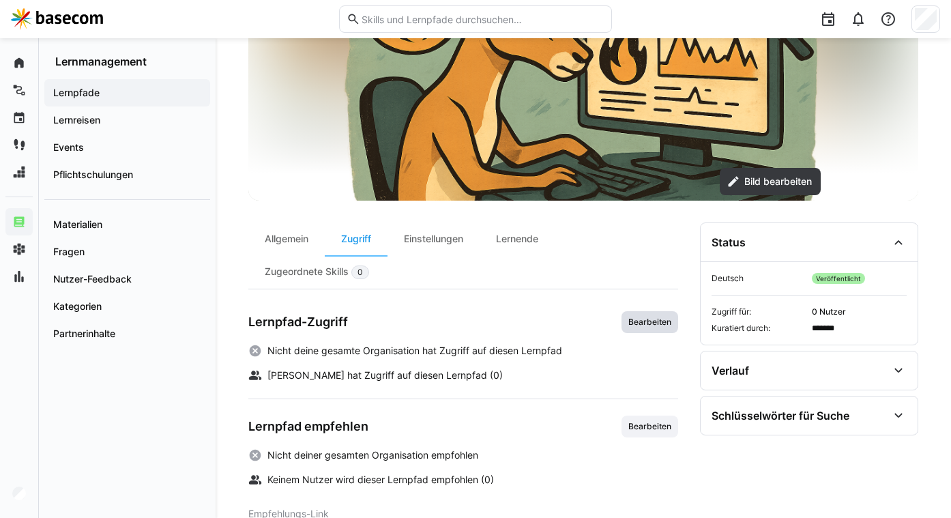
click at [629, 322] on span "Bearbeiten" at bounding box center [650, 322] width 46 height 11
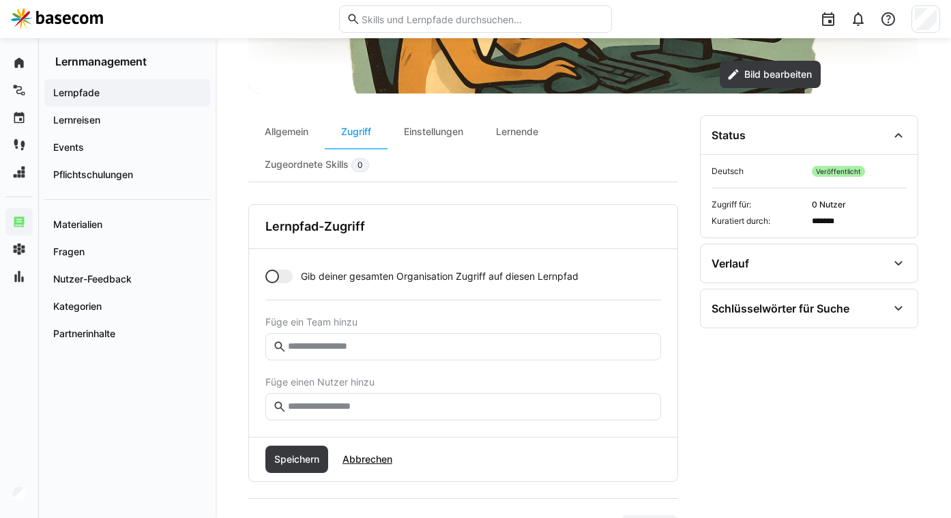
scroll to position [324, 0]
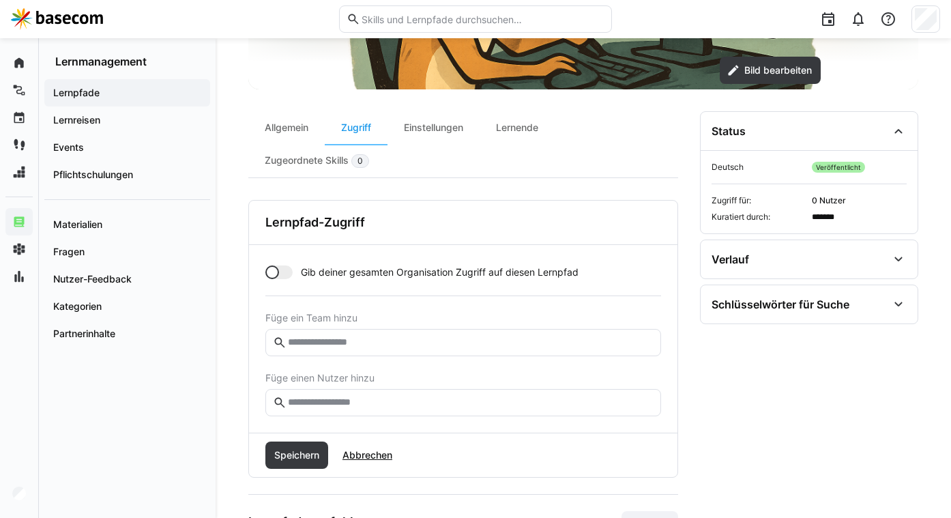
click at [287, 274] on div at bounding box center [278, 272] width 27 height 14
click at [309, 456] on span "Speichern" at bounding box center [296, 455] width 49 height 14
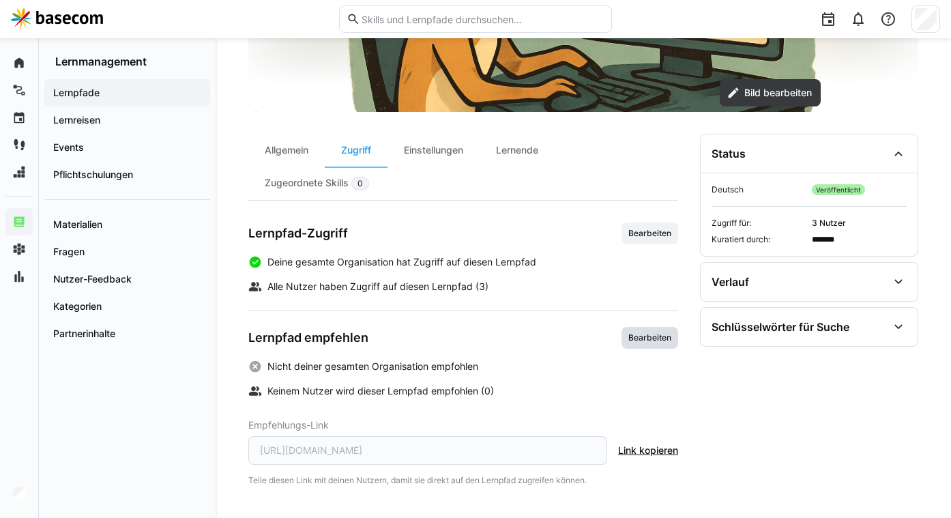
click at [650, 333] on span "Bearbeiten" at bounding box center [650, 337] width 46 height 11
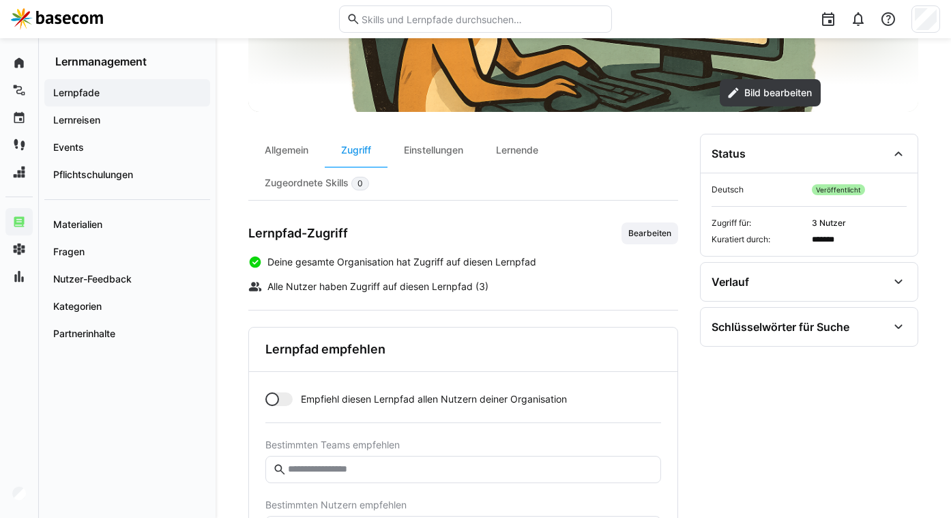
click at [285, 399] on div at bounding box center [278, 399] width 27 height 14
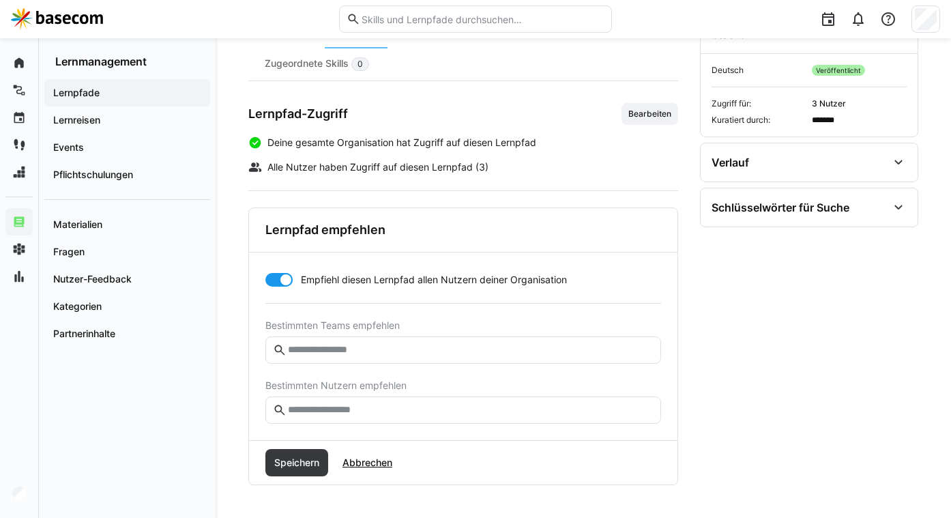
click at [300, 445] on div "Speichern Abbrechen" at bounding box center [463, 463] width 428 height 44
click at [299, 464] on span "Speichern" at bounding box center [296, 463] width 49 height 14
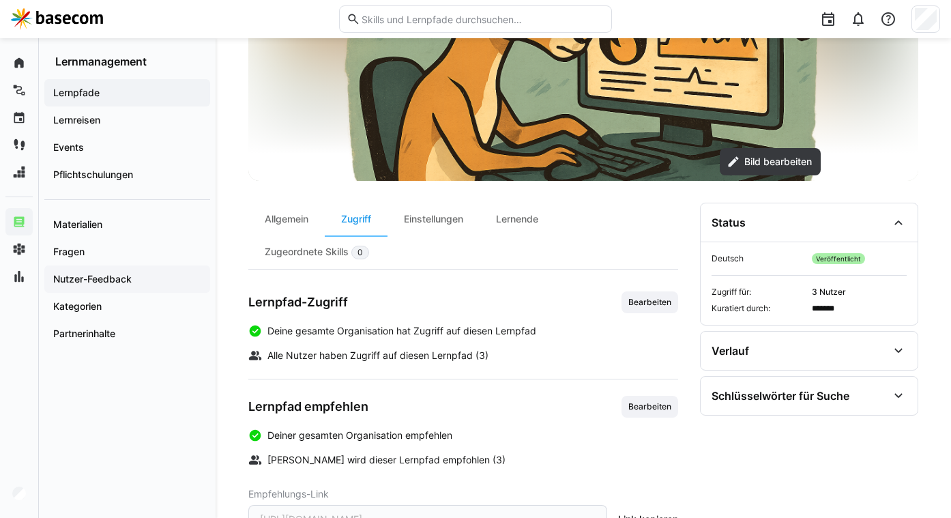
scroll to position [0, 0]
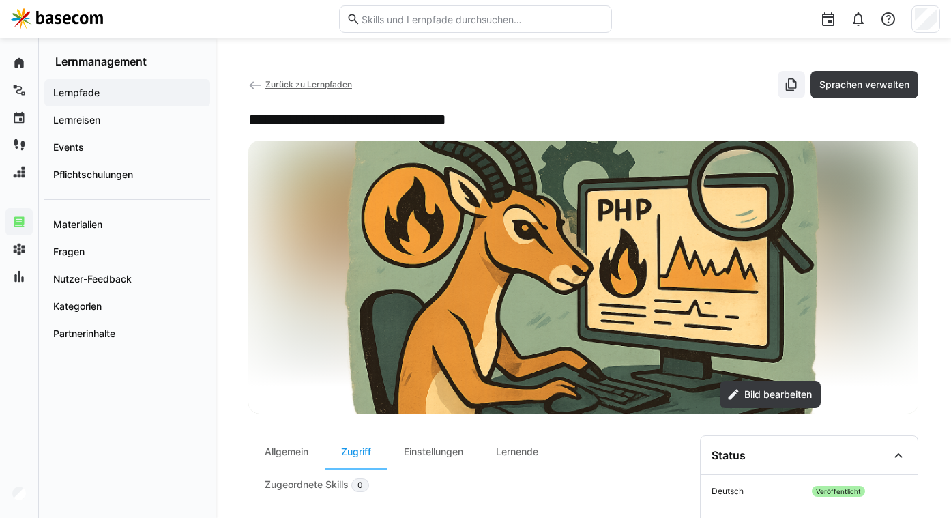
click at [82, 16] on img at bounding box center [57, 19] width 92 height 22
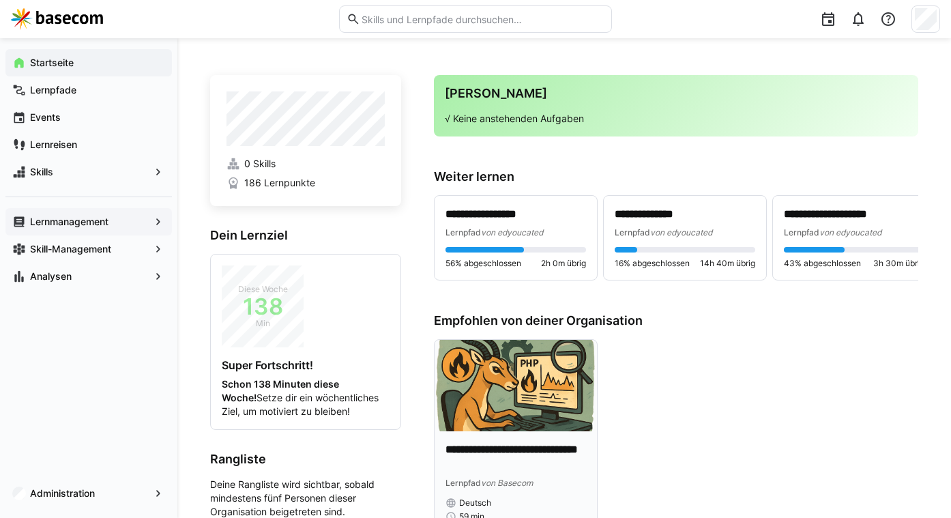
click at [462, 372] on img at bounding box center [516, 385] width 162 height 91
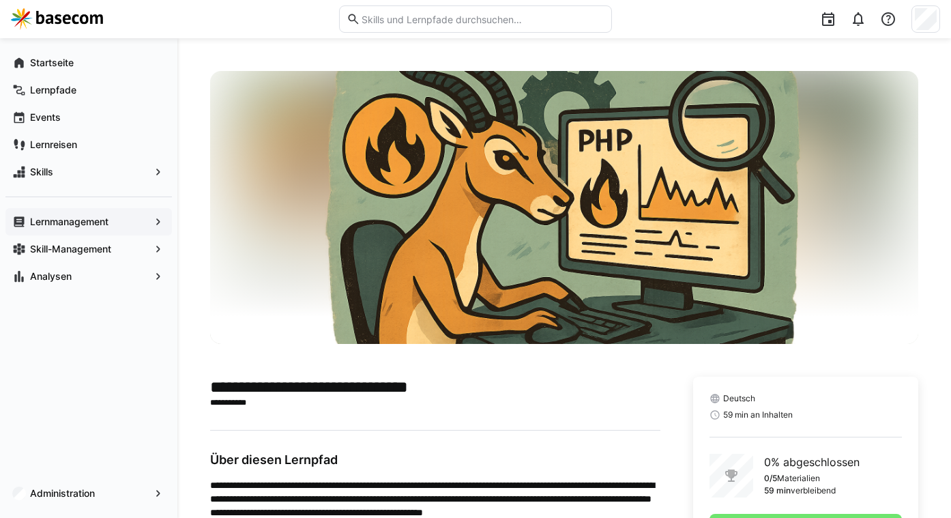
scroll to position [72, 0]
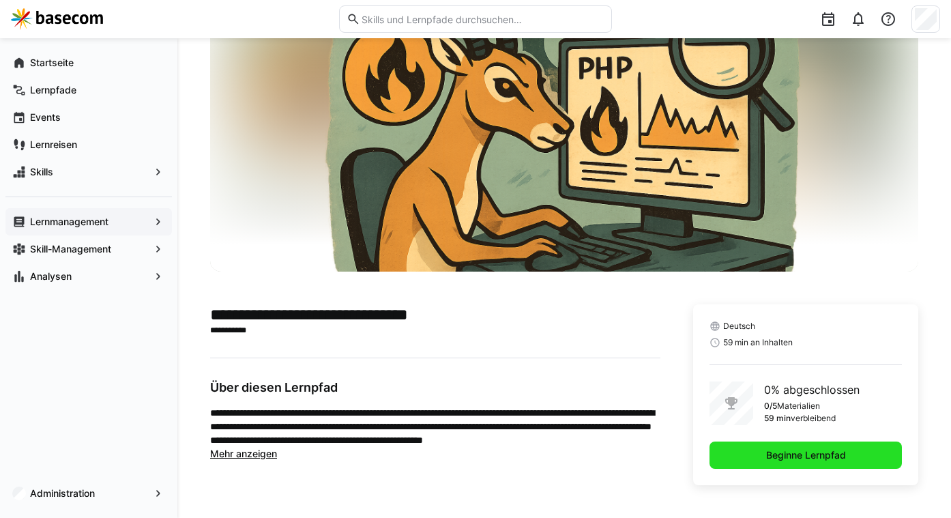
click at [778, 455] on span "Beginne Lernpfad" at bounding box center [806, 455] width 84 height 14
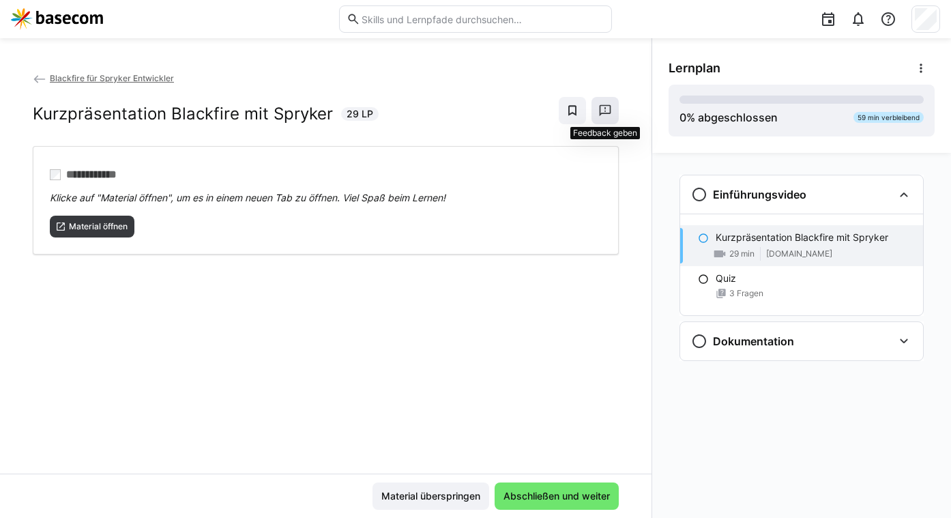
click at [605, 111] on eds-icon at bounding box center [605, 111] width 14 height 14
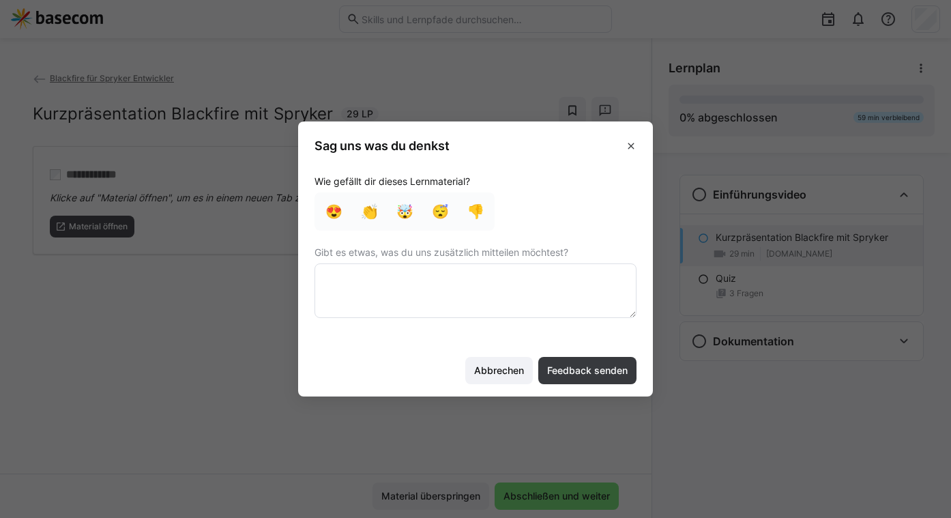
click at [457, 276] on textarea at bounding box center [475, 290] width 322 height 55
type textarea "M"
drag, startPoint x: 521, startPoint y: 143, endPoint x: 515, endPoint y: 199, distance: 56.3
click at [621, 180] on div "Sag uns was du denkst Wie gefällt dir dieses Lernmaterial? 😍 👏 🤯 😴 👎 Gibt es et…" at bounding box center [475, 258] width 355 height 274
click at [524, 275] on textarea at bounding box center [475, 290] width 322 height 55
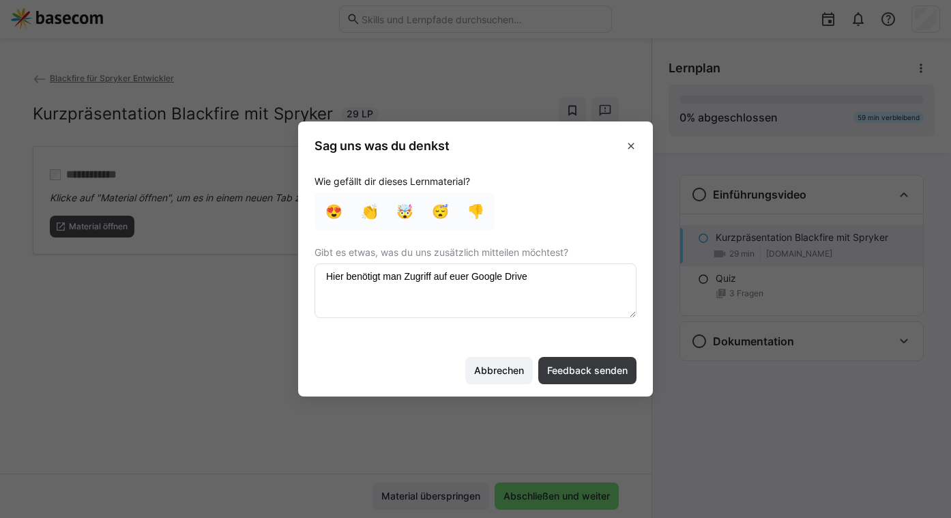
click at [547, 281] on textarea at bounding box center [475, 290] width 322 height 55
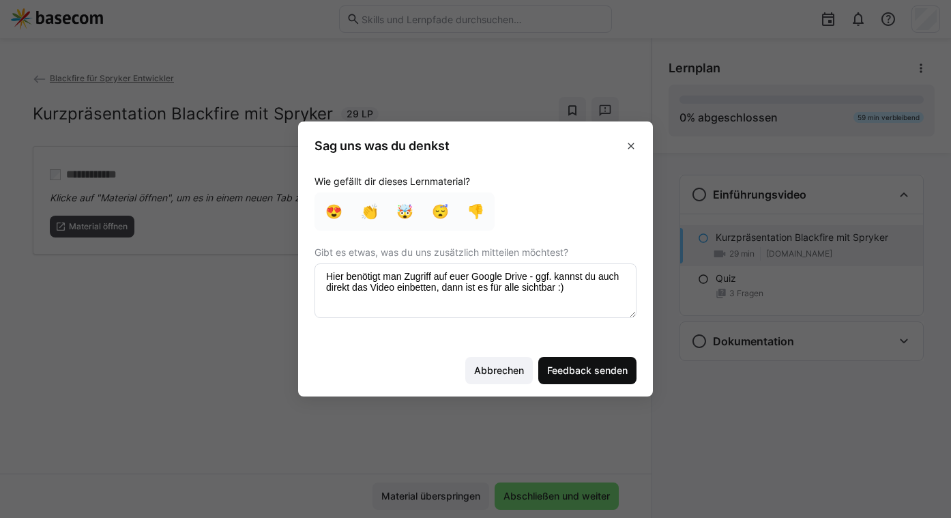
type textarea "Hier benötigt man Zugriff auf euer Google Drive - ggf. kannst du auch direkt da…"
click at [592, 372] on span "Feedback senden" at bounding box center [587, 371] width 85 height 14
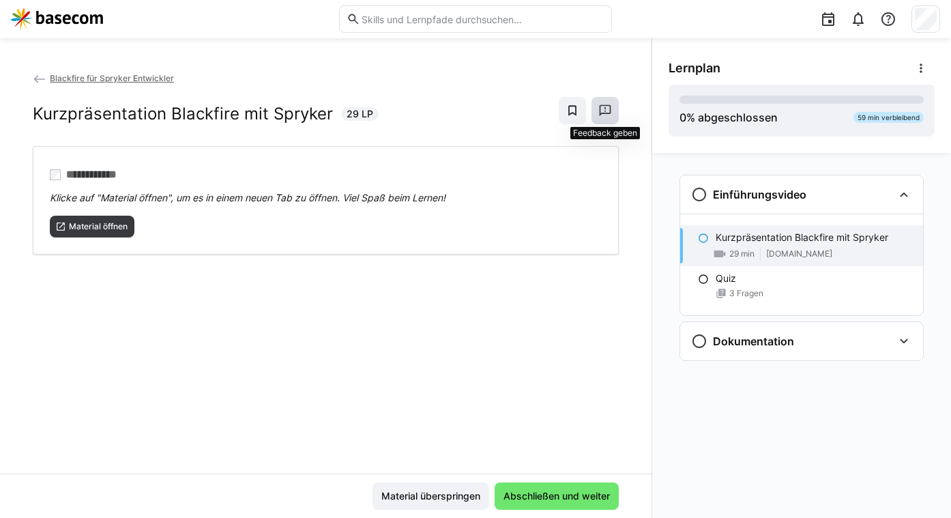
click at [600, 113] on eds-icon at bounding box center [605, 111] width 14 height 14
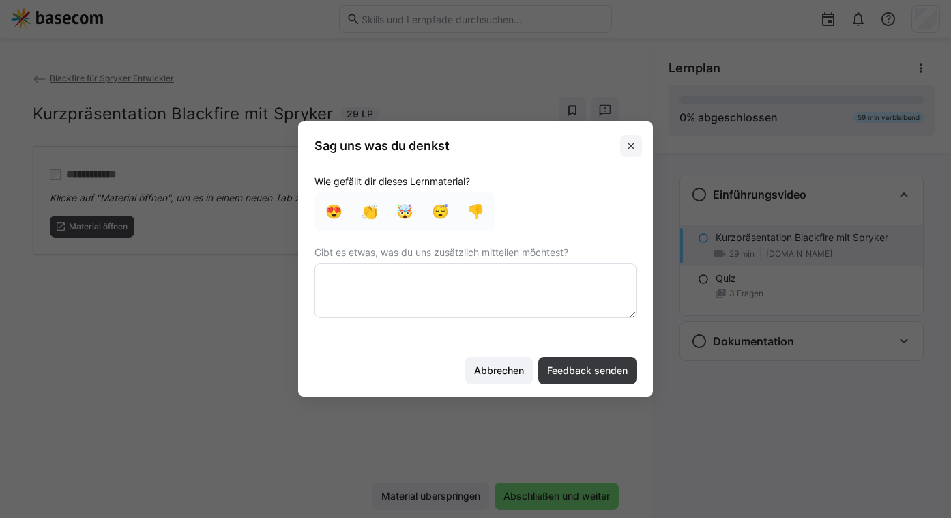
click at [629, 151] on span at bounding box center [631, 146] width 22 height 22
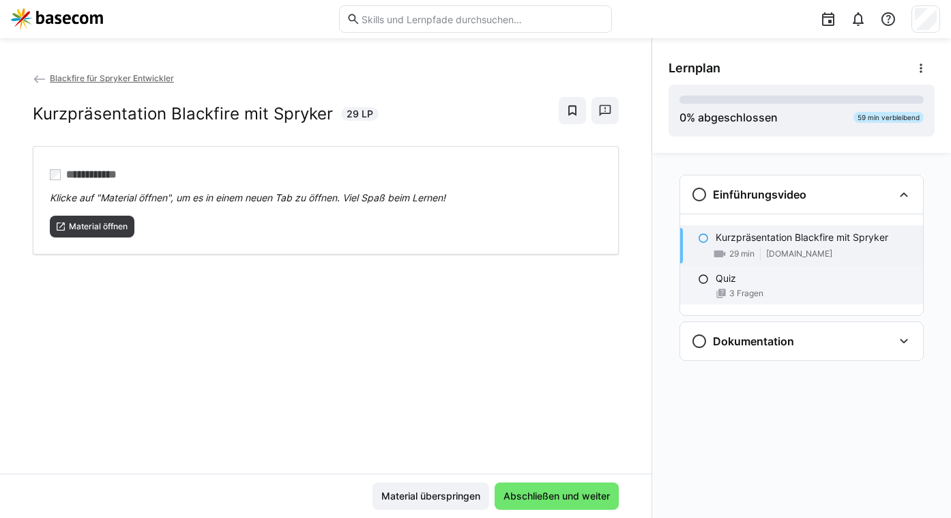
click at [729, 267] on div "Quiz 3 Fragen" at bounding box center [801, 285] width 243 height 38
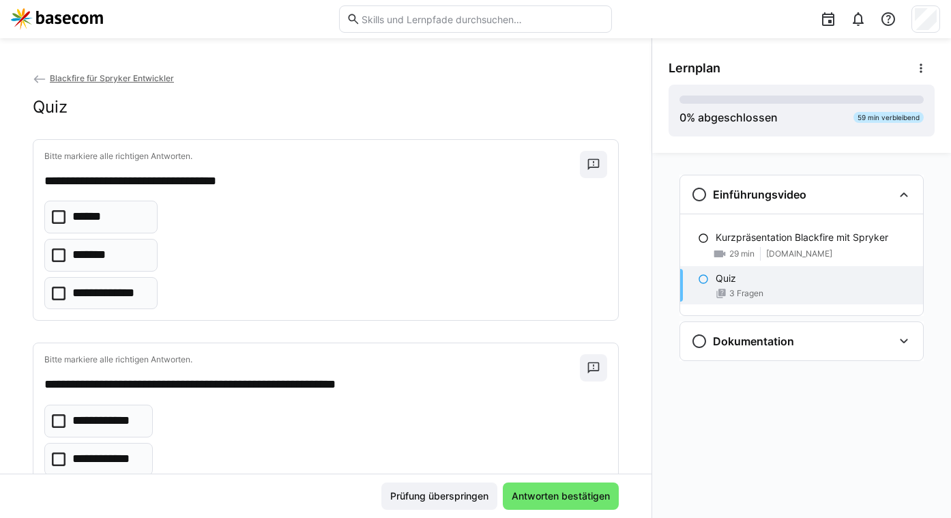
click at [585, 101] on div "Quiz" at bounding box center [326, 107] width 586 height 20
click at [580, 167] on span at bounding box center [593, 164] width 27 height 27
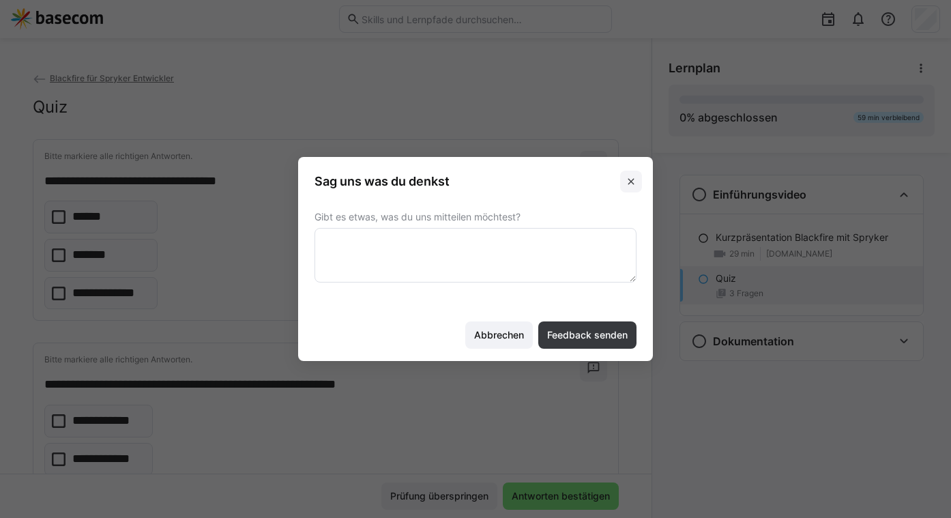
click at [629, 182] on eds-icon at bounding box center [631, 181] width 11 height 11
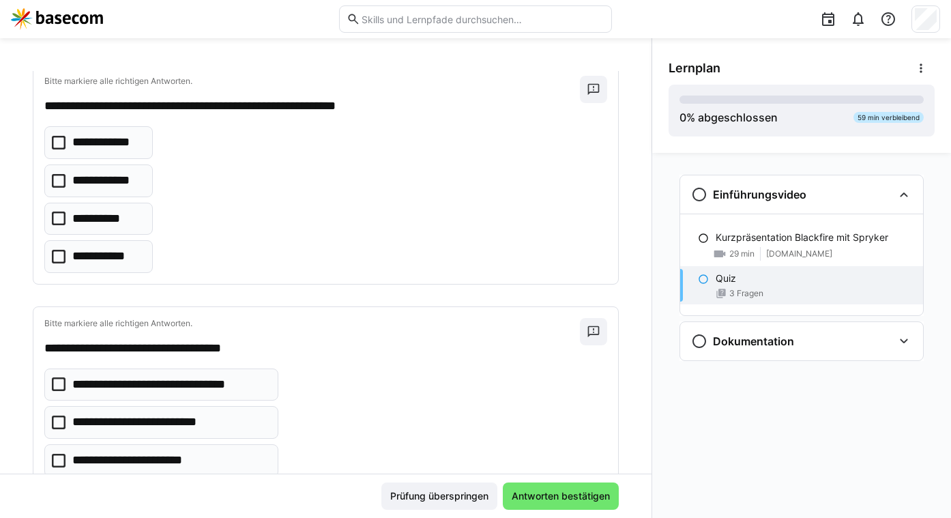
scroll to position [326, 0]
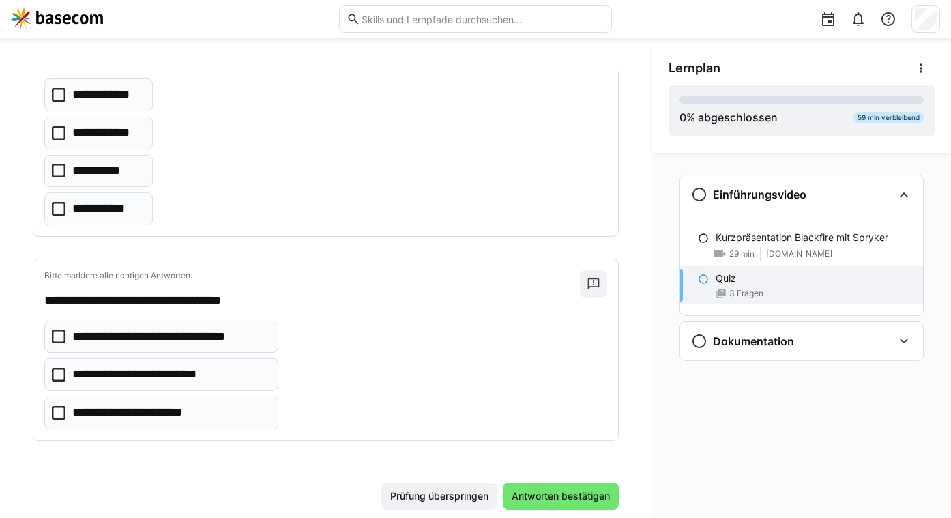
click at [199, 333] on p "**********" at bounding box center [170, 337] width 196 height 18
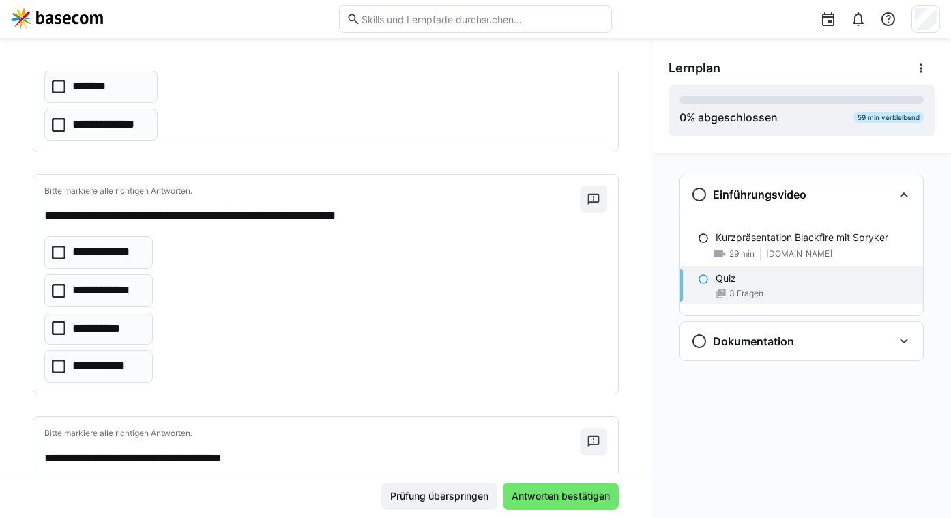
scroll to position [188, 0]
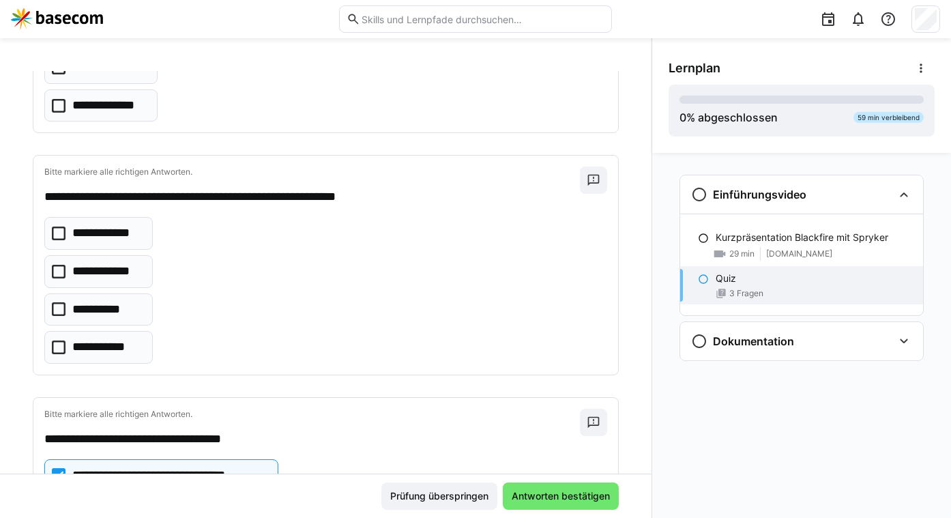
click at [112, 340] on p "**********" at bounding box center [104, 347] width 64 height 18
click at [116, 285] on eds-checkbox "**********" at bounding box center [98, 271] width 108 height 33
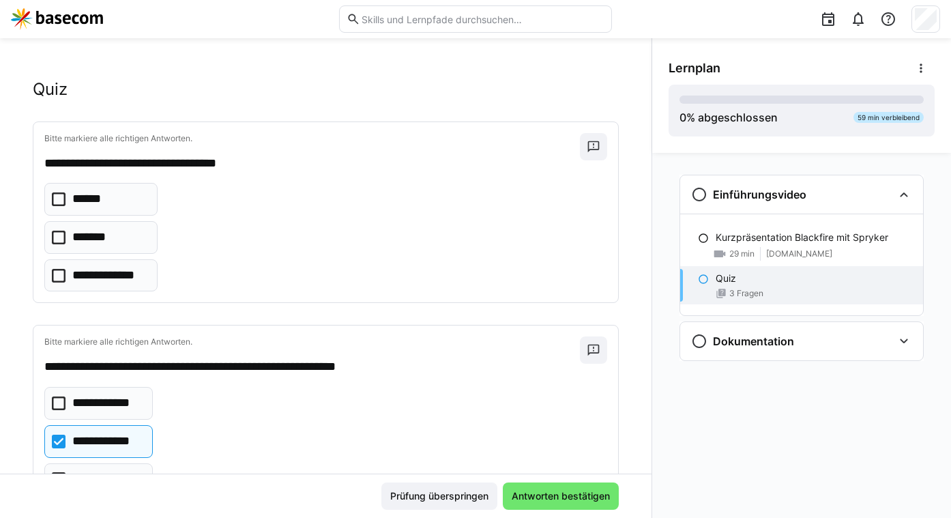
scroll to position [0, 0]
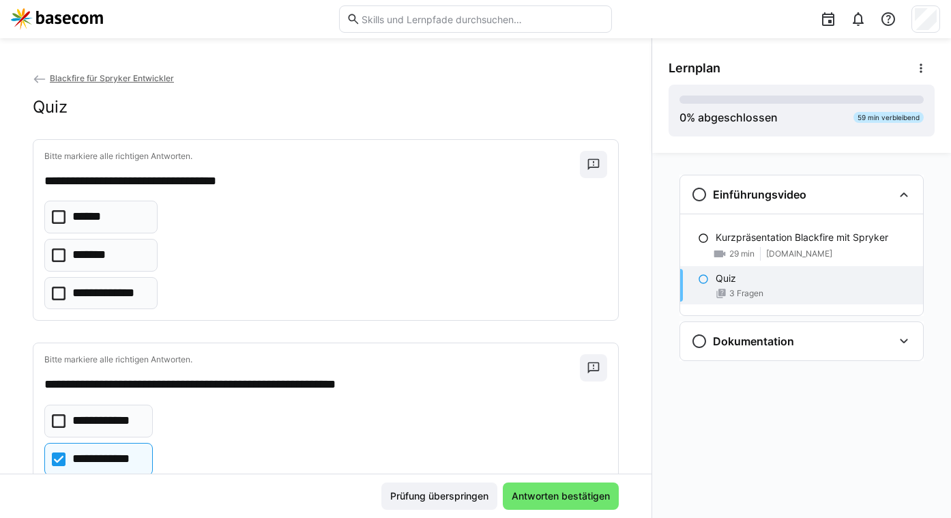
click at [119, 224] on eds-checkbox "******" at bounding box center [100, 217] width 113 height 33
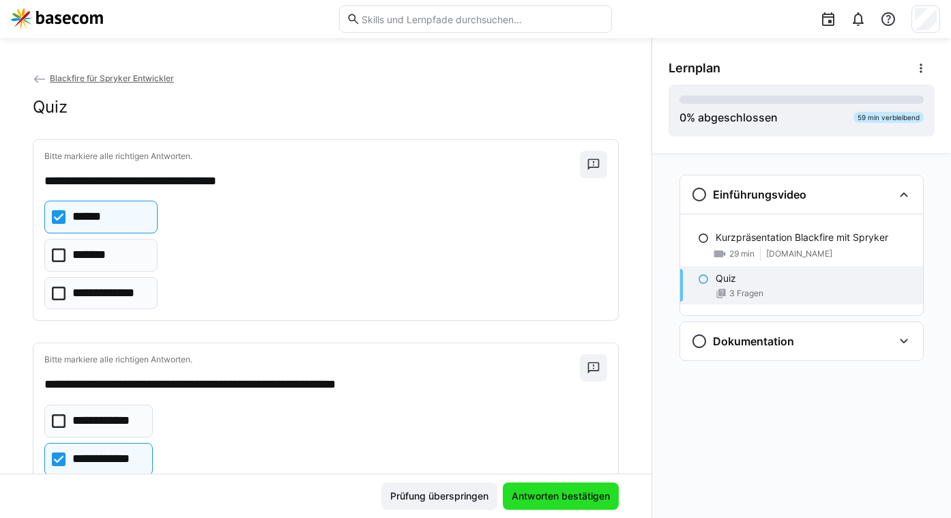
click at [598, 492] on span "Antworten bestätigen" at bounding box center [561, 496] width 102 height 14
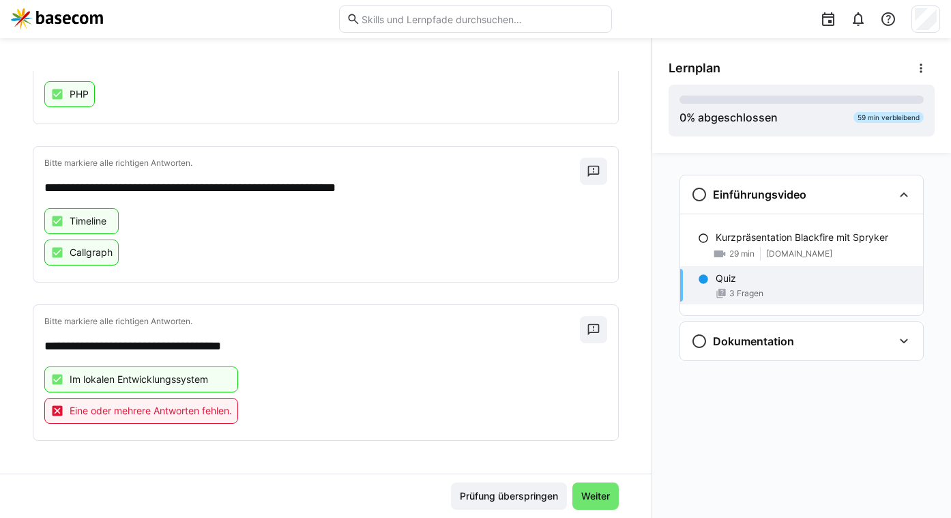
scroll to position [260, 0]
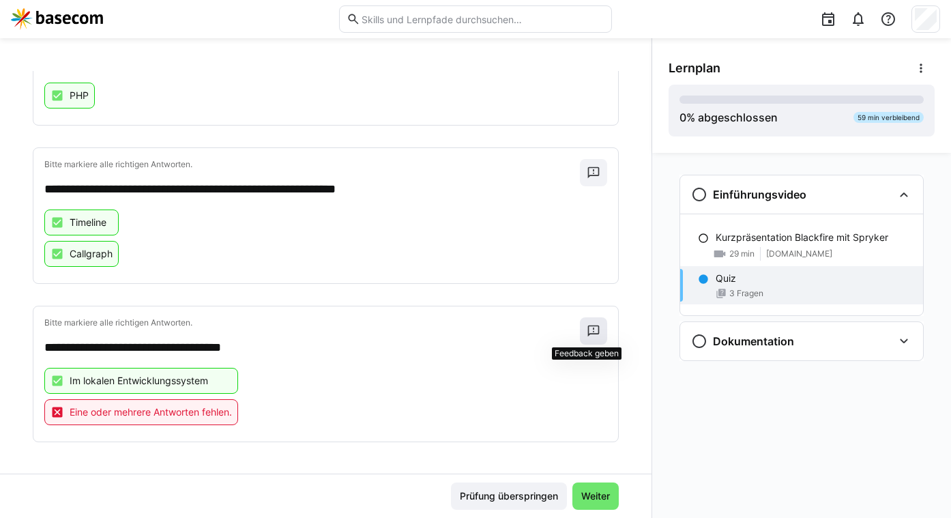
click at [587, 338] on span at bounding box center [593, 330] width 27 height 27
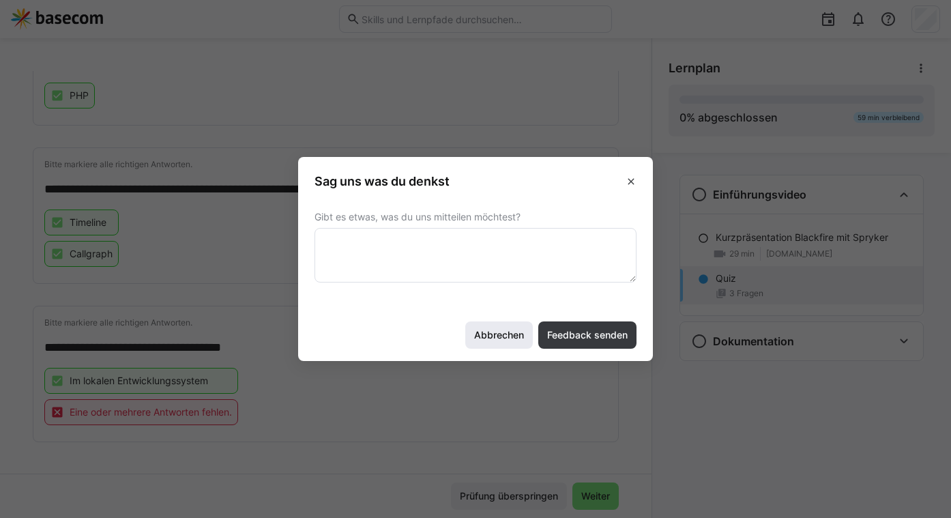
click at [514, 334] on span "Abbrechen" at bounding box center [499, 335] width 54 height 14
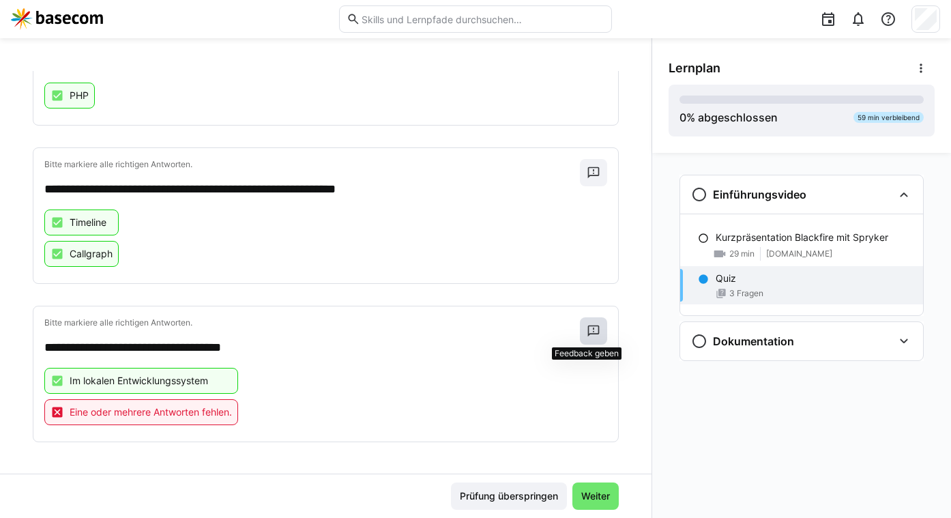
click at [587, 328] on eds-icon at bounding box center [594, 331] width 14 height 14
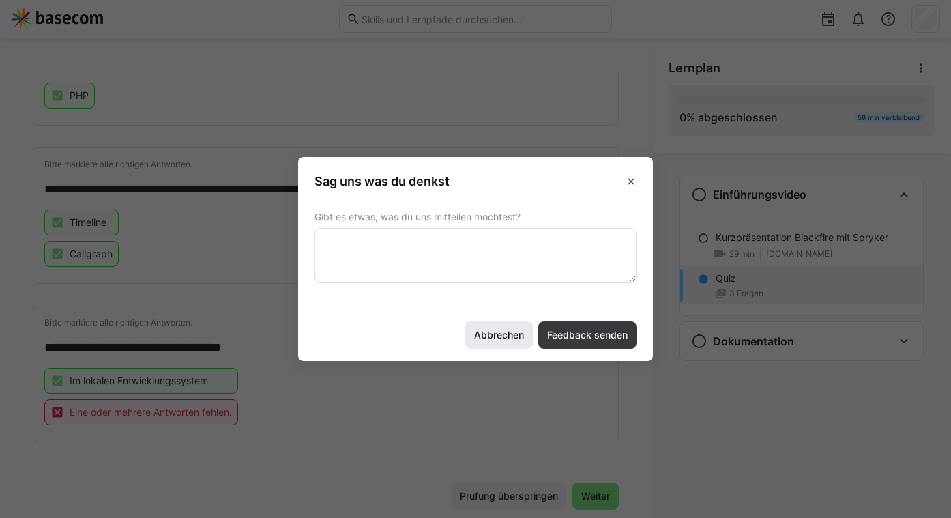
click at [512, 330] on span "Abbrechen" at bounding box center [499, 335] width 54 height 14
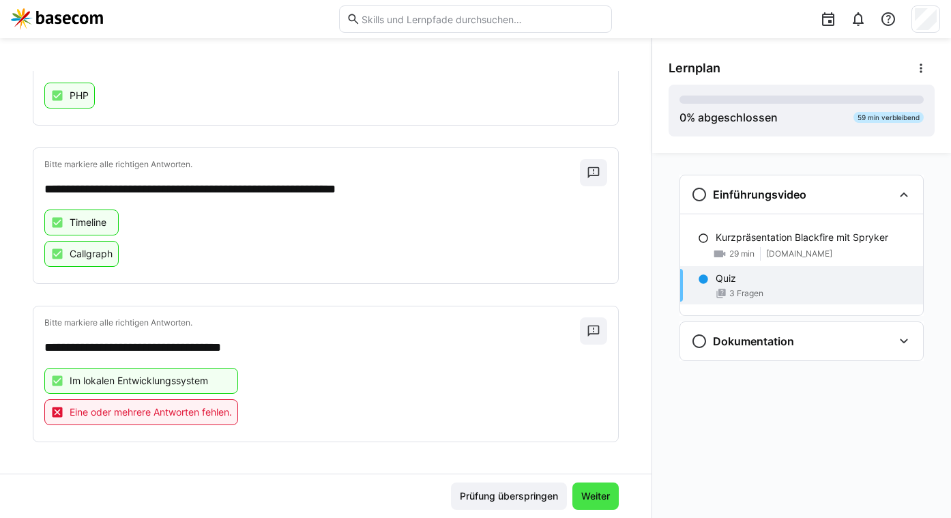
click at [589, 498] on span "Weiter" at bounding box center [595, 496] width 33 height 14
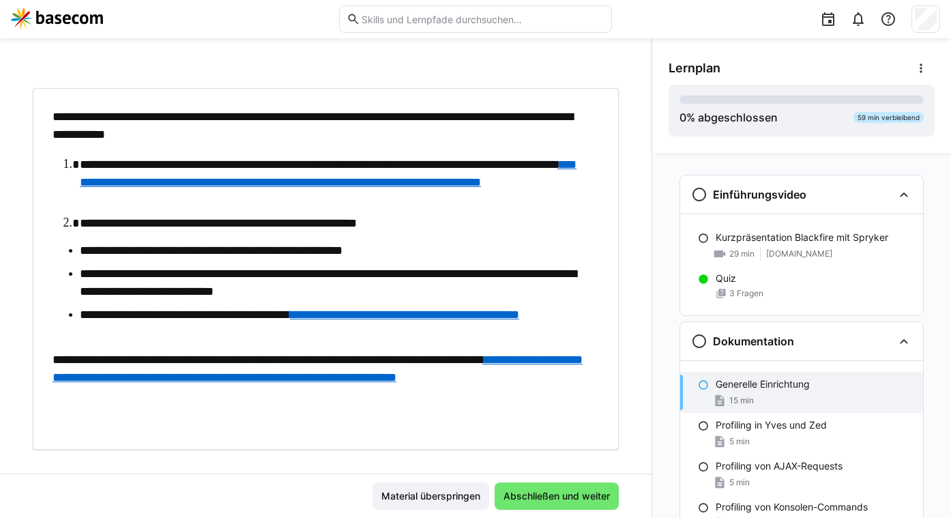
scroll to position [77, 0]
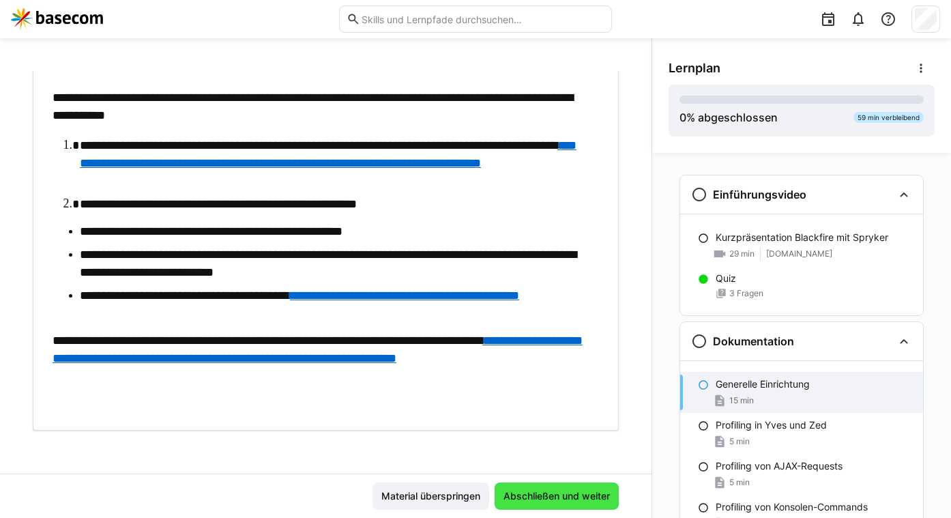
click at [563, 497] on span "Abschließen und weiter" at bounding box center [556, 496] width 111 height 14
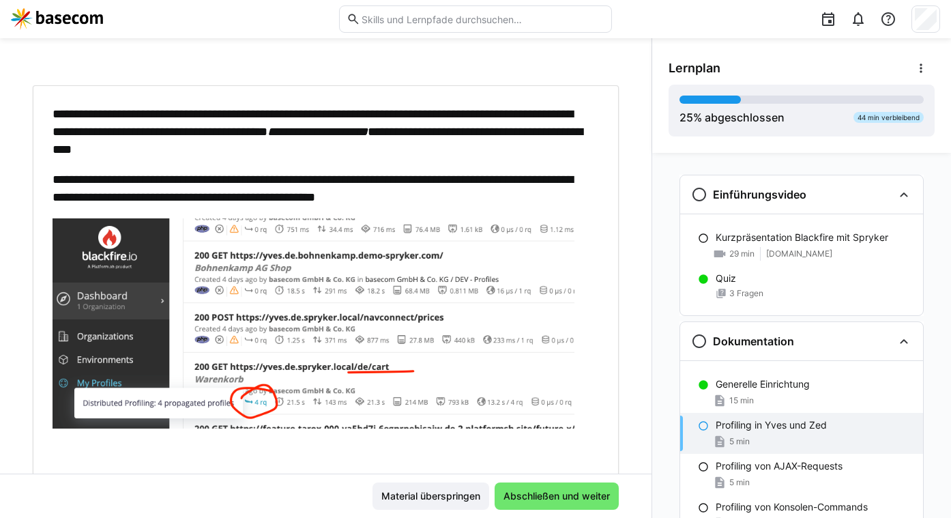
scroll to position [73, 0]
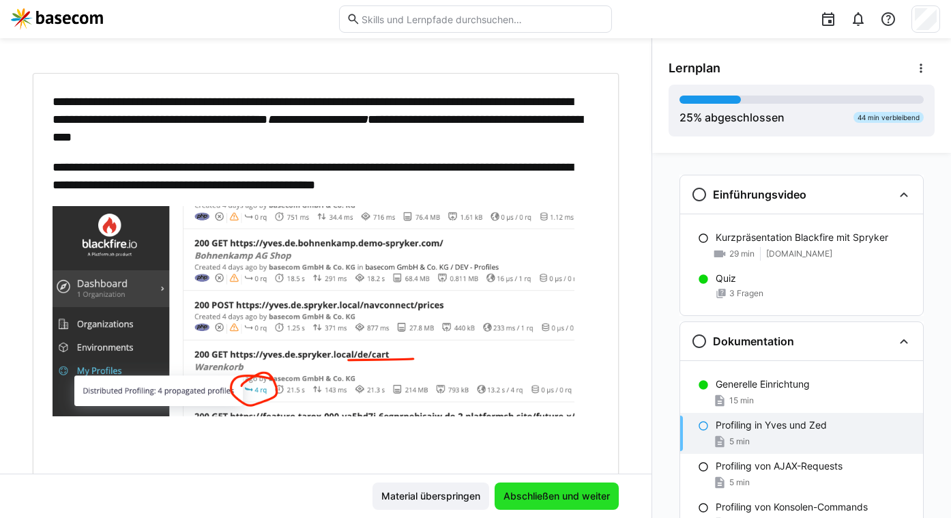
click at [535, 500] on span "Abschließen und weiter" at bounding box center [556, 496] width 111 height 14
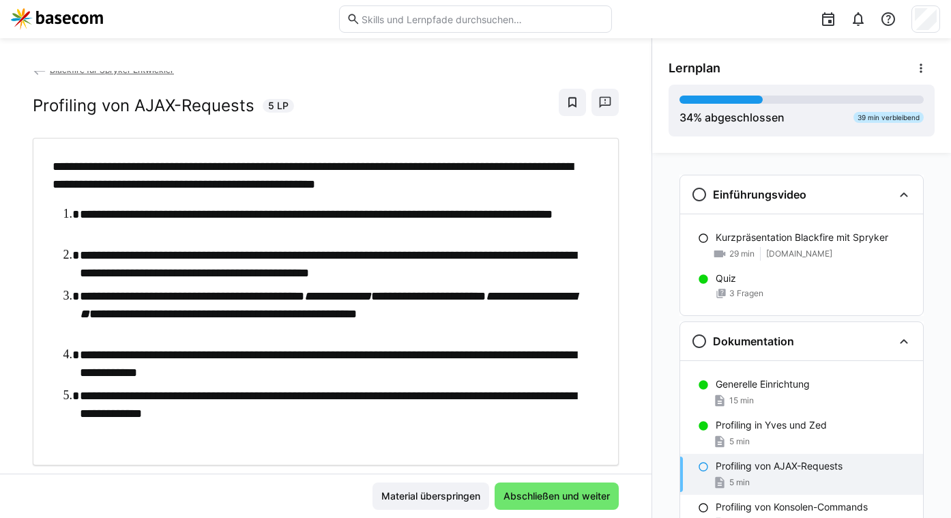
scroll to position [0, 0]
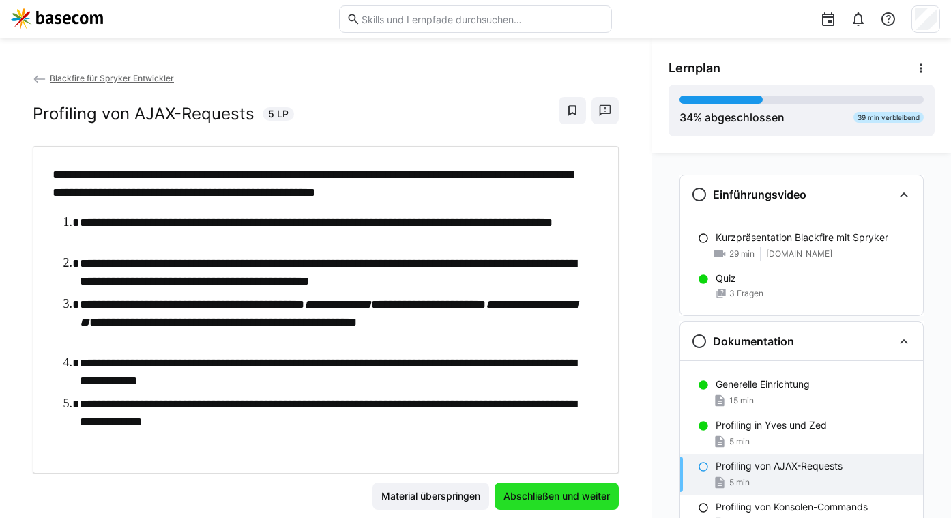
click at [529, 484] on span "Abschließen und weiter" at bounding box center [557, 495] width 124 height 27
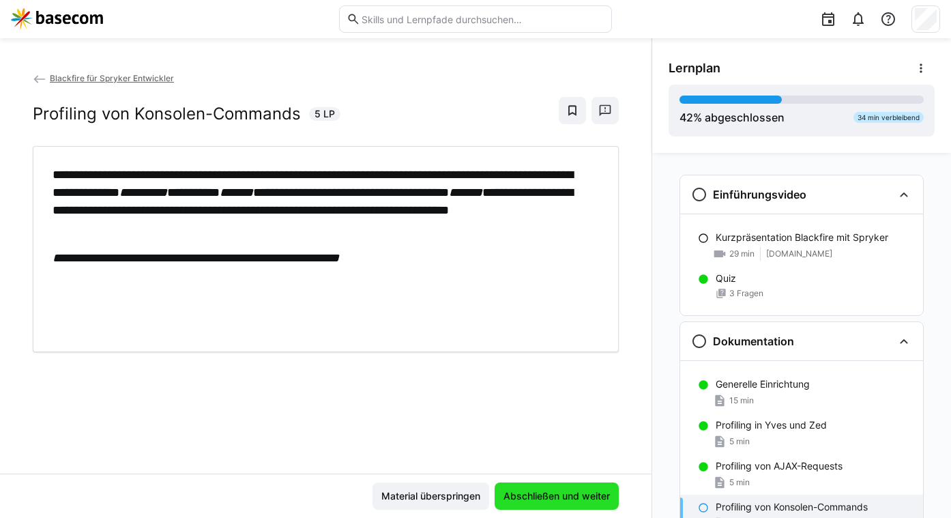
click at [529, 484] on span "Abschließen und weiter" at bounding box center [557, 495] width 124 height 27
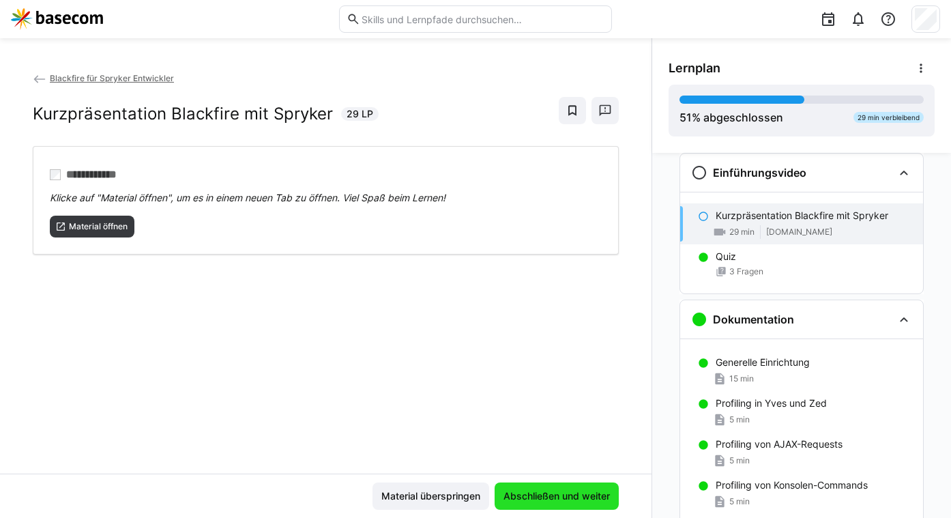
click at [544, 491] on span "Abschließen und weiter" at bounding box center [556, 496] width 111 height 14
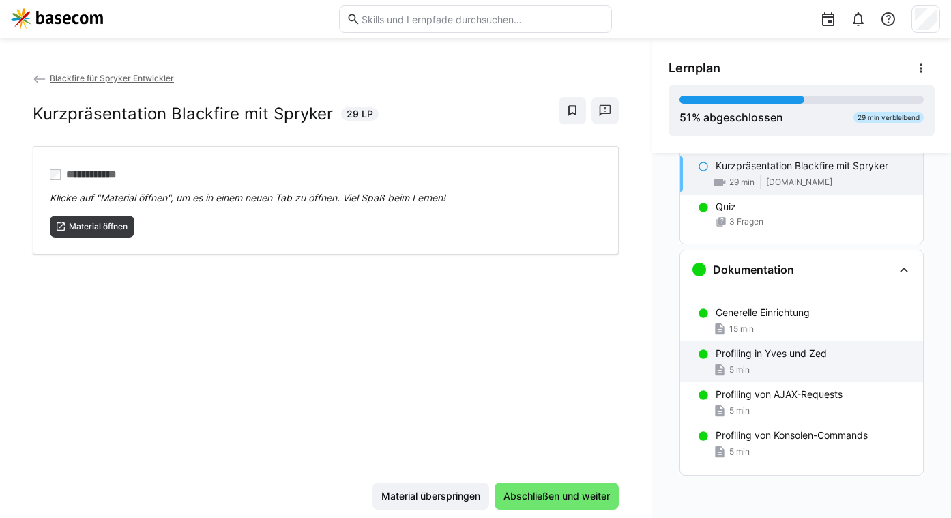
scroll to position [0, 0]
